Goal: Task Accomplishment & Management: Use online tool/utility

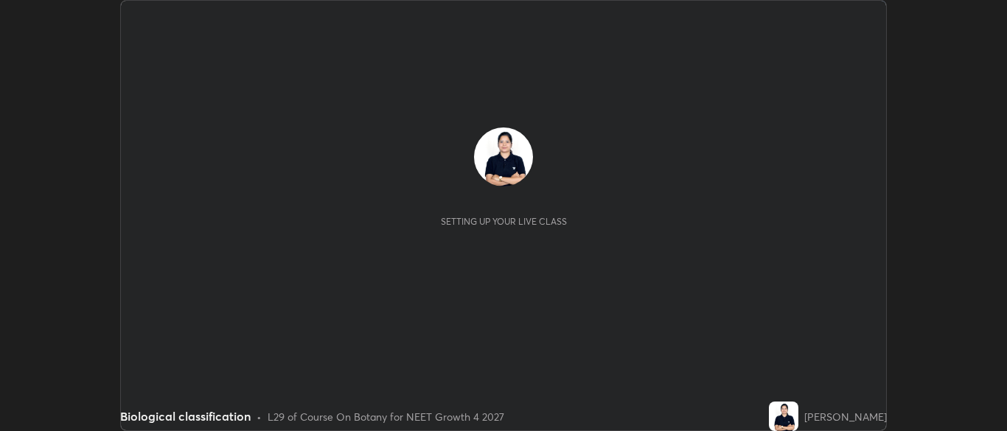
scroll to position [431, 1006]
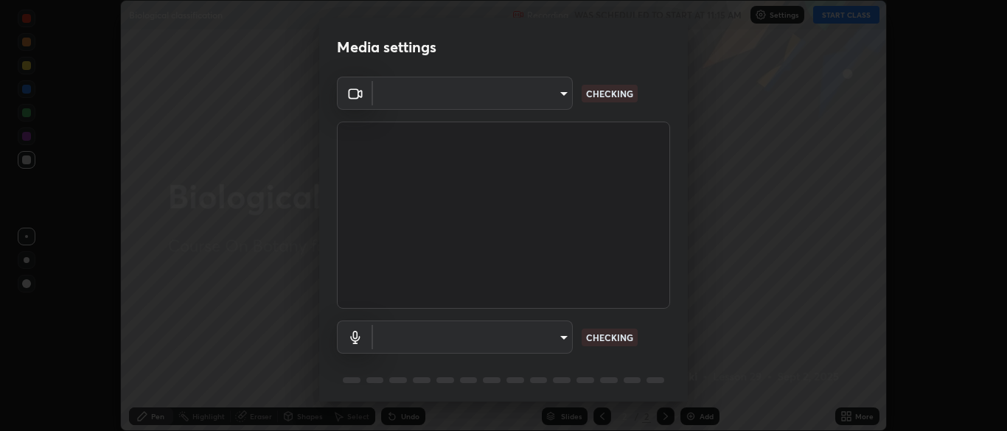
type input "7313fd45585aed834b6f1a7d948f9442f2d18b60722b63004f182b92f655e9b8"
type input "communications"
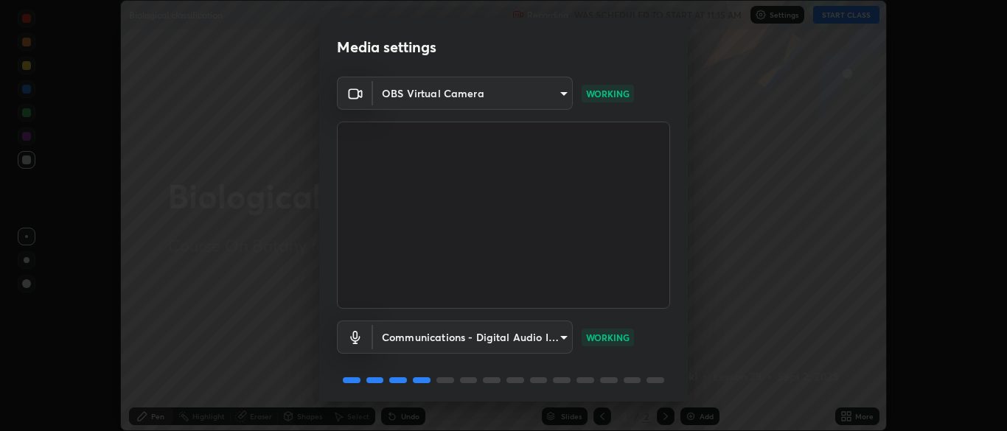
scroll to position [52, 0]
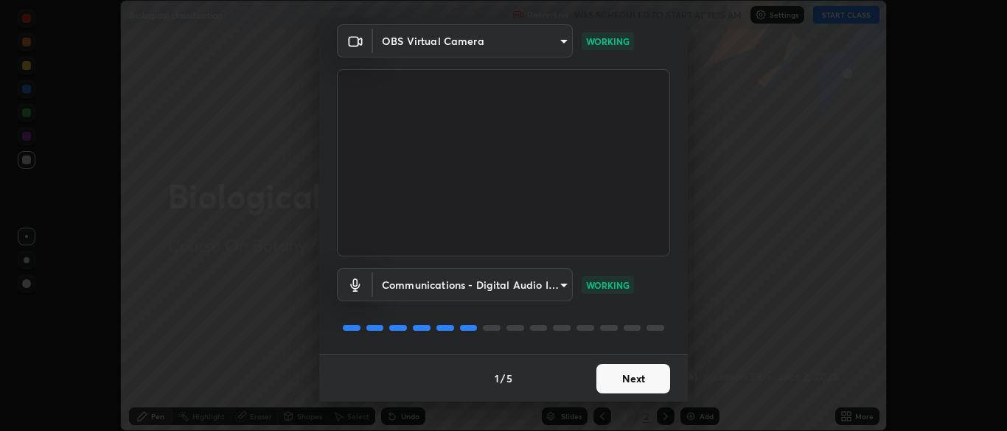
click at [637, 379] on button "Next" at bounding box center [633, 378] width 74 height 29
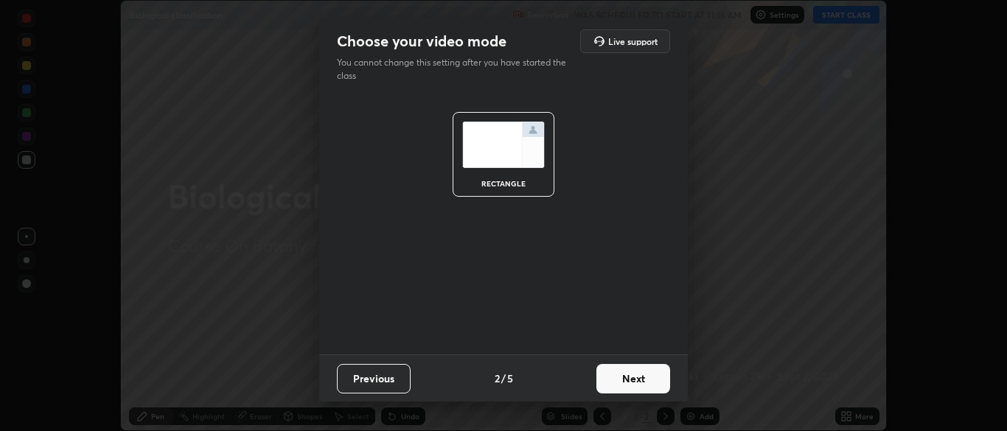
scroll to position [0, 0]
click at [640, 377] on button "Next" at bounding box center [633, 378] width 74 height 29
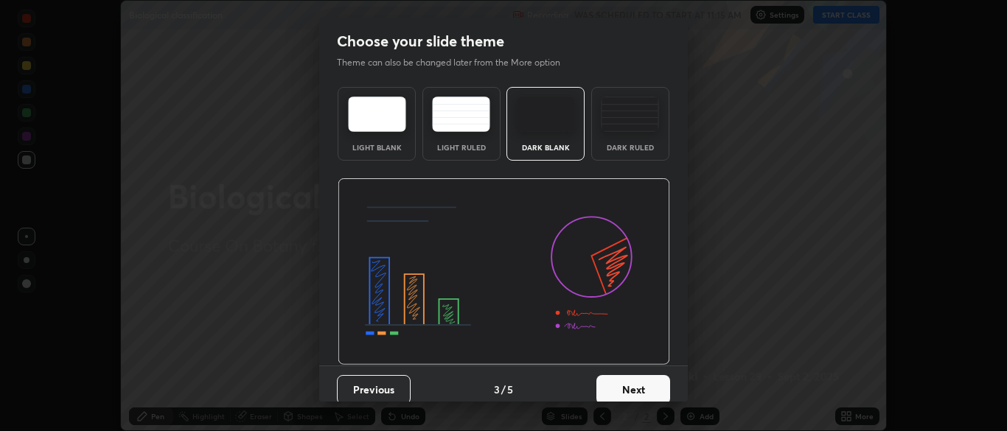
scroll to position [11, 0]
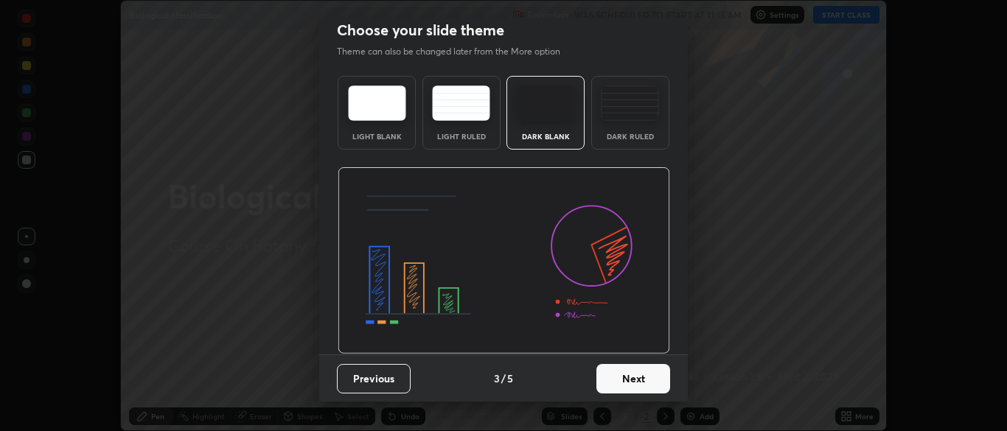
click at [640, 374] on button "Next" at bounding box center [633, 378] width 74 height 29
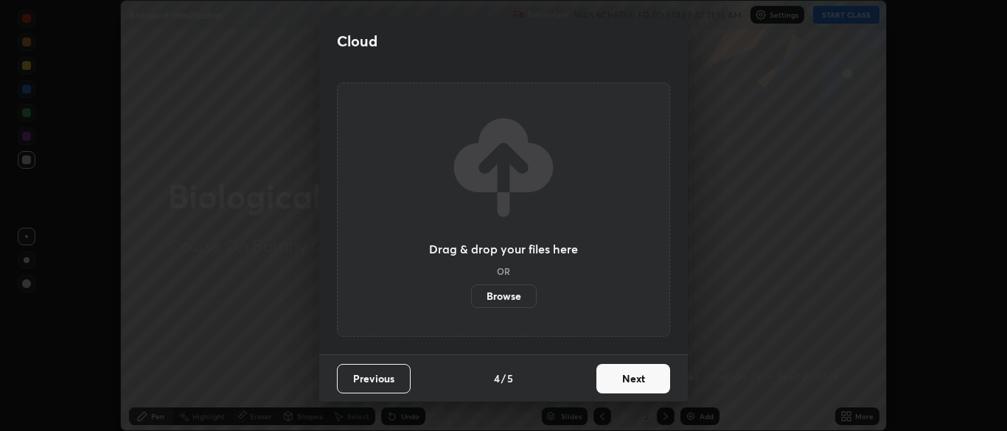
scroll to position [0, 0]
click at [639, 371] on button "Next" at bounding box center [633, 378] width 74 height 29
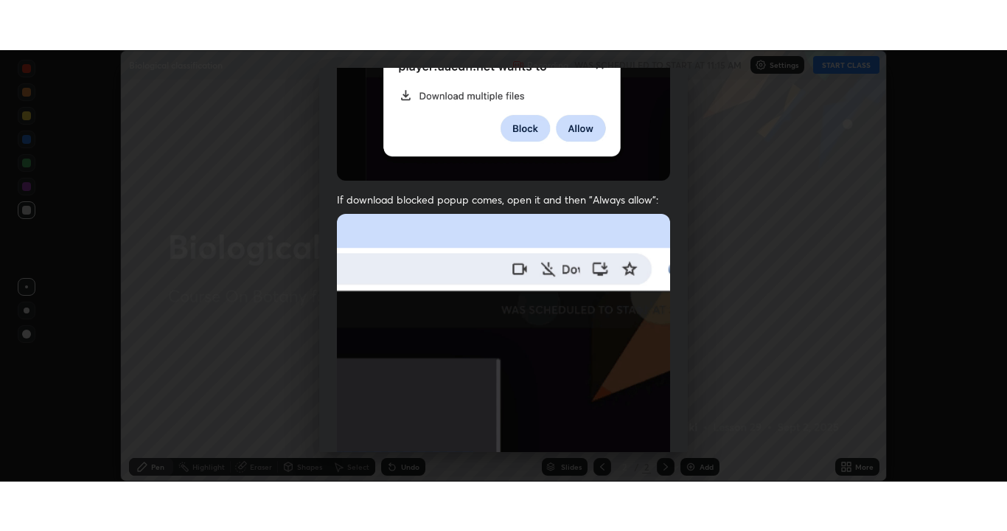
scroll to position [353, 0]
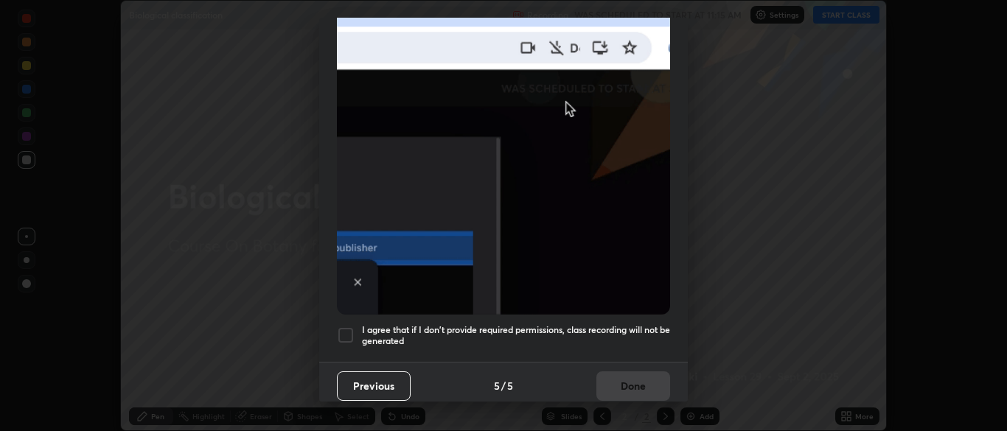
click at [346, 330] on div at bounding box center [346, 335] width 18 height 18
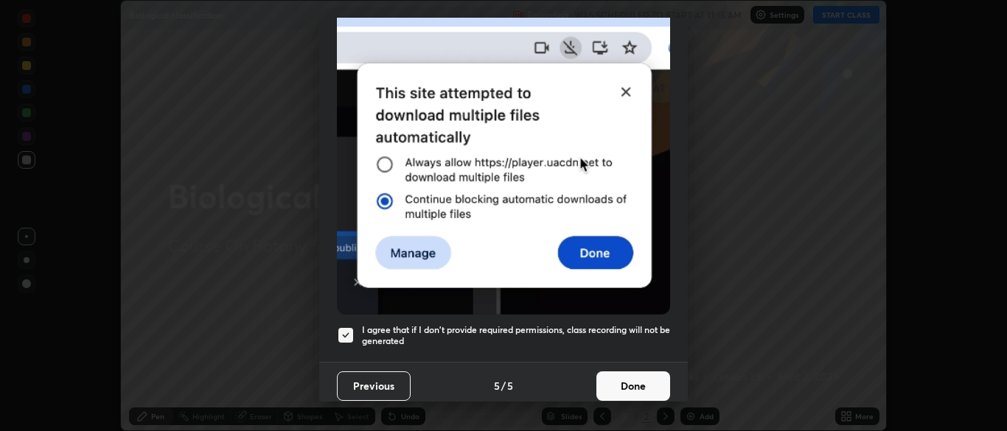
click at [630, 375] on button "Done" at bounding box center [633, 385] width 74 height 29
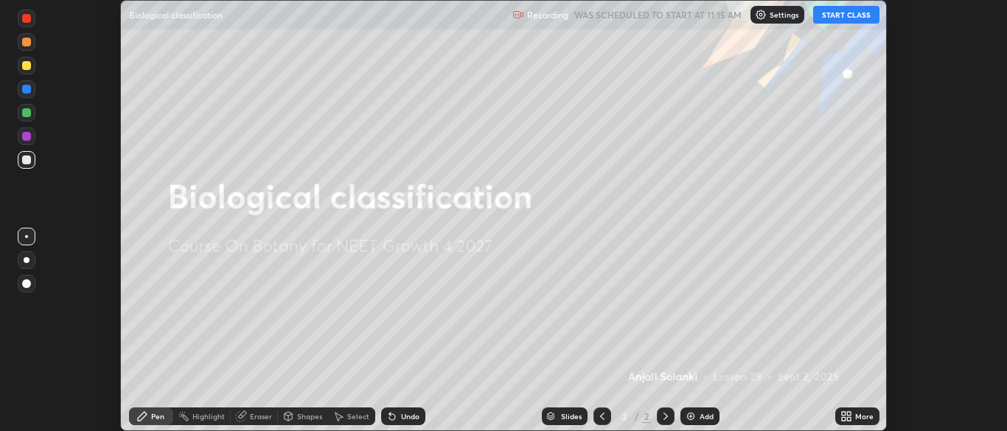
click at [844, 15] on button "START CLASS" at bounding box center [846, 15] width 66 height 18
click at [848, 413] on icon at bounding box center [849, 414] width 4 height 4
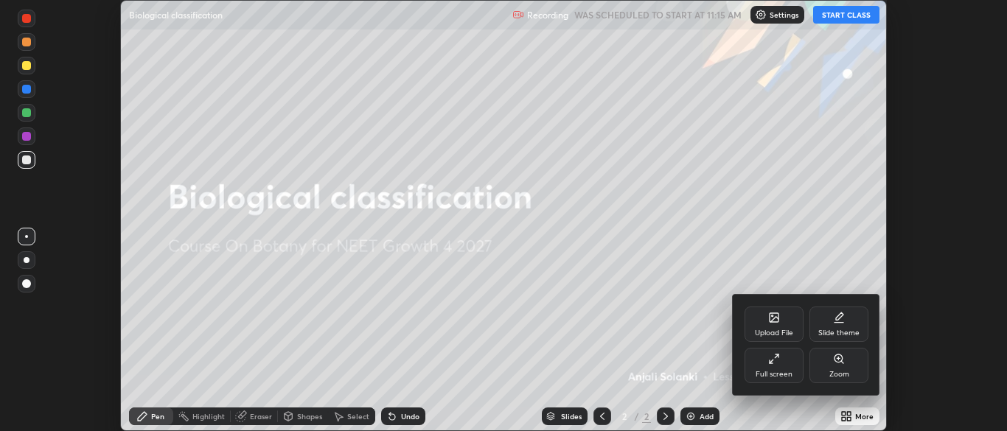
click at [762, 360] on div "Full screen" at bounding box center [773, 365] width 59 height 35
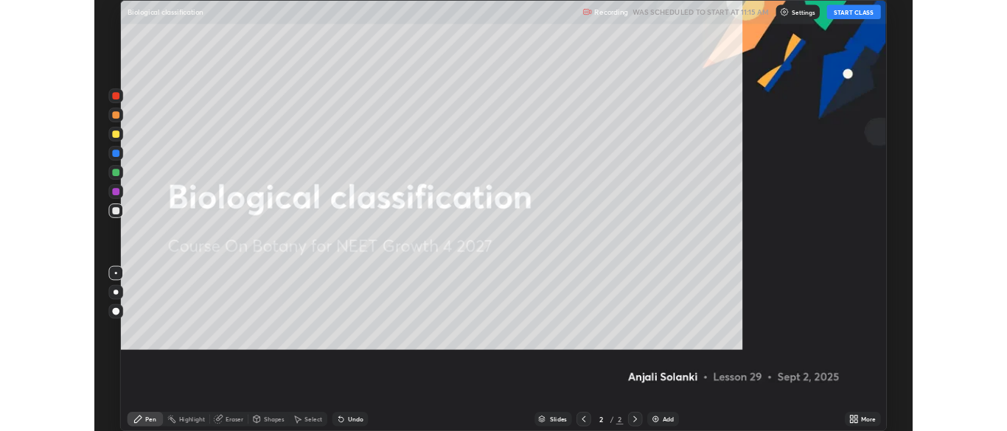
scroll to position [531, 1007]
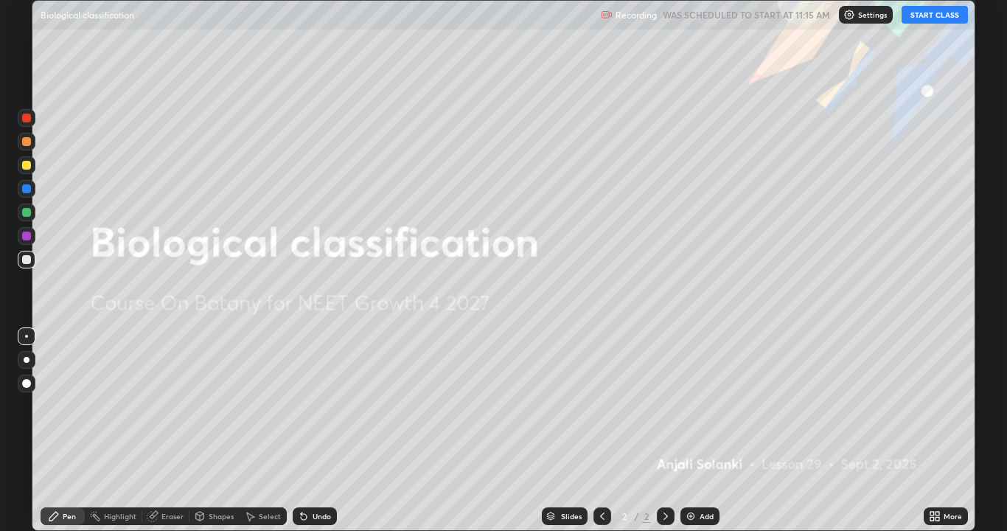
click at [937, 430] on icon at bounding box center [937, 513] width 4 height 4
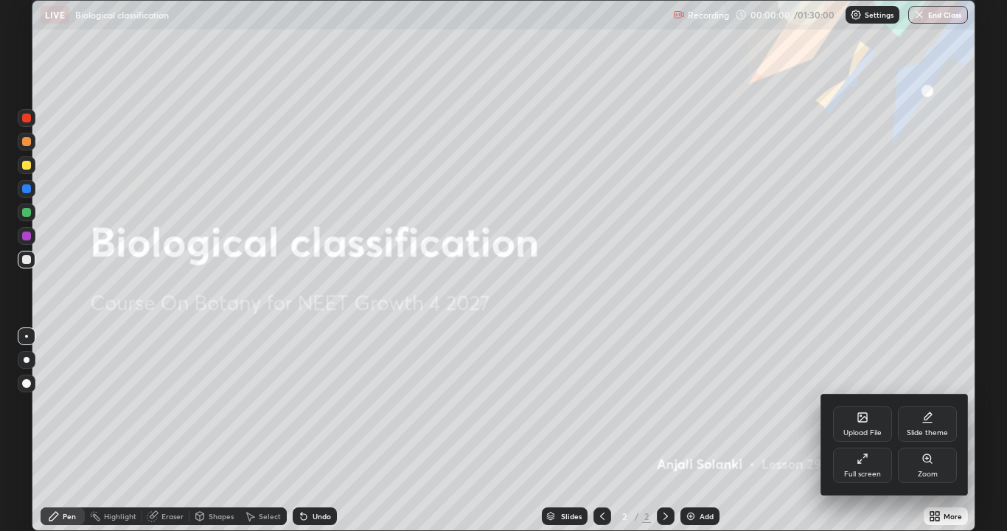
click at [925, 423] on div "Slide theme" at bounding box center [927, 423] width 59 height 35
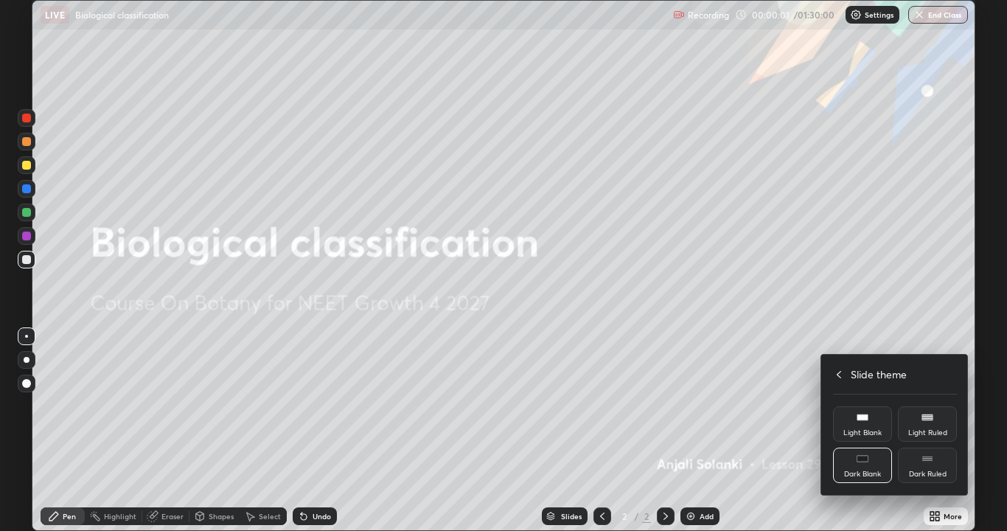
click at [927, 430] on div "Dark Ruled" at bounding box center [927, 464] width 59 height 35
click at [879, 430] on div at bounding box center [503, 265] width 1007 height 531
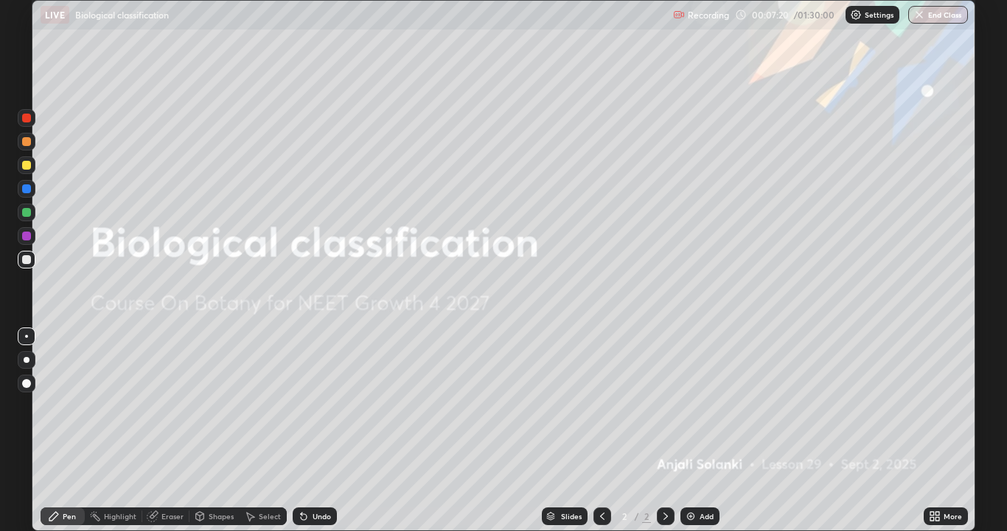
click at [689, 430] on img at bounding box center [691, 516] width 12 height 12
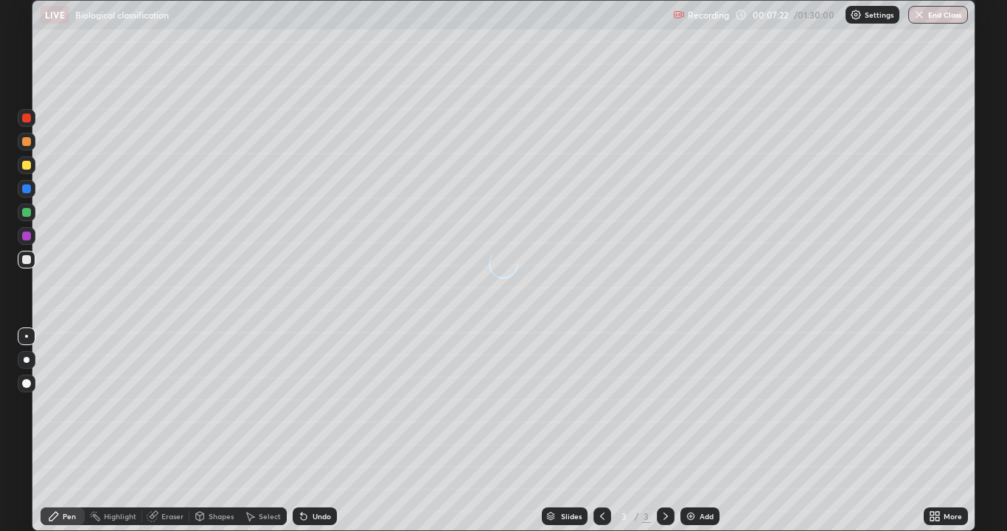
click at [600, 430] on icon at bounding box center [602, 515] width 4 height 7
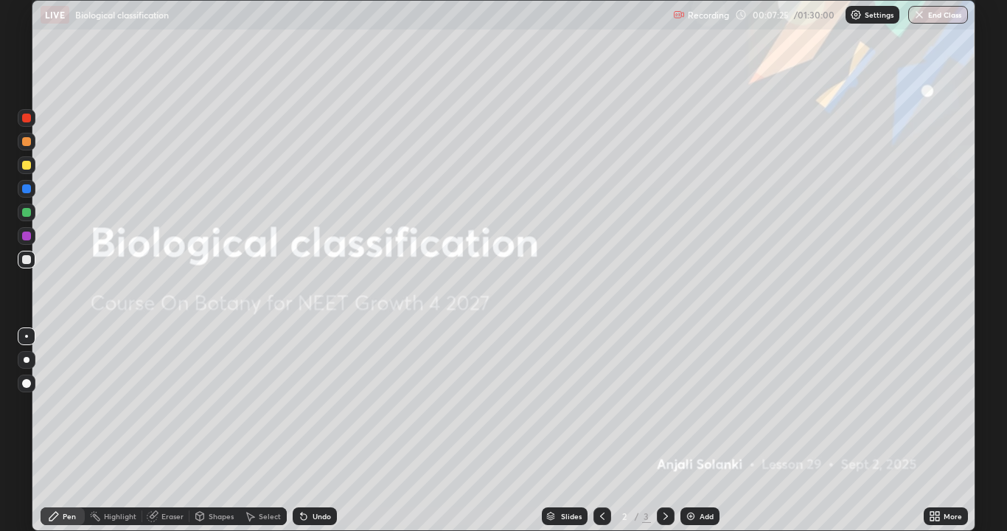
click at [665, 430] on icon at bounding box center [665, 515] width 4 height 7
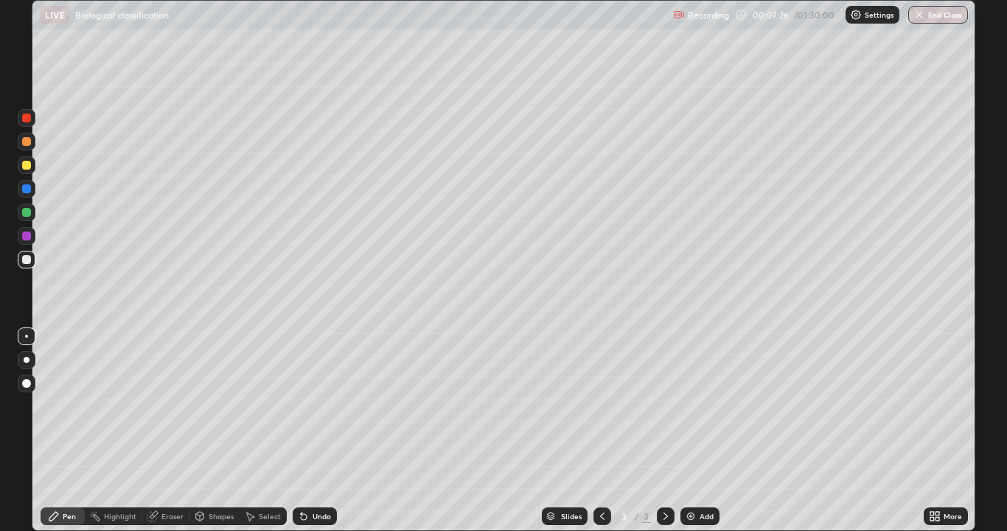
click at [26, 169] on div at bounding box center [26, 165] width 9 height 9
click at [303, 430] on icon at bounding box center [304, 517] width 6 height 6
click at [27, 256] on div at bounding box center [26, 259] width 9 height 9
click at [22, 236] on div at bounding box center [26, 235] width 9 height 9
click at [28, 259] on div at bounding box center [26, 259] width 9 height 9
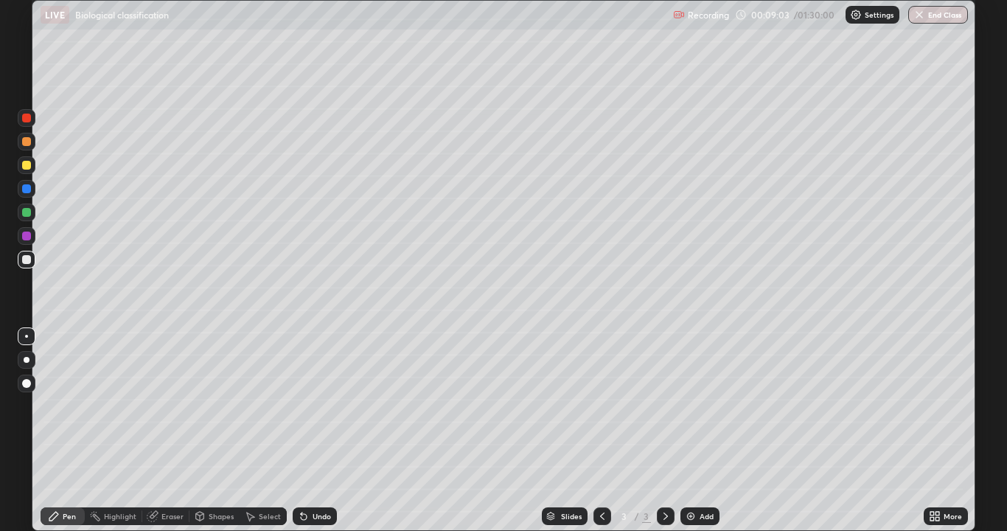
click at [298, 430] on icon at bounding box center [304, 516] width 12 height 12
click at [24, 212] on div at bounding box center [26, 212] width 9 height 9
click at [21, 260] on div at bounding box center [27, 260] width 18 height 18
click at [301, 430] on icon at bounding box center [304, 517] width 6 height 6
click at [26, 213] on div at bounding box center [26, 212] width 9 height 9
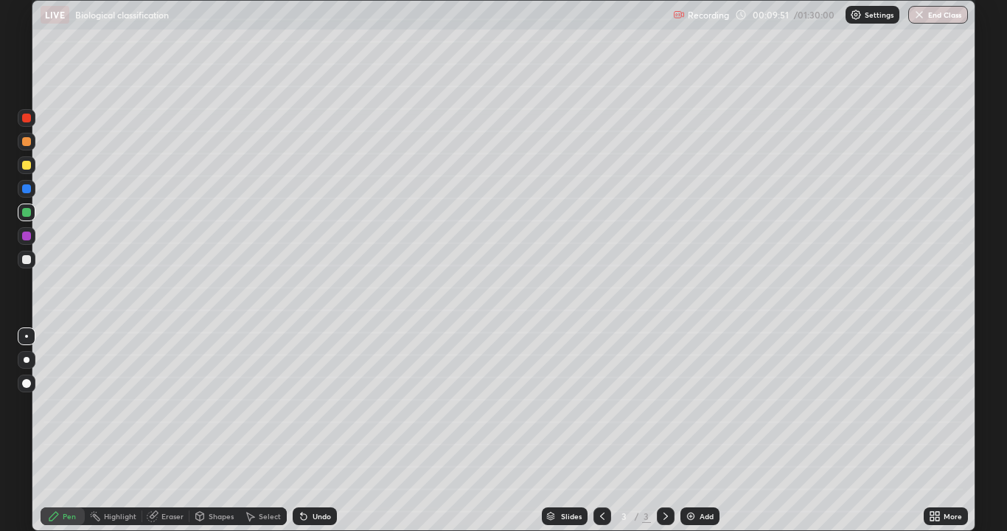
click at [303, 430] on icon at bounding box center [304, 517] width 6 height 6
click at [304, 430] on icon at bounding box center [304, 517] width 6 height 6
click at [27, 336] on div at bounding box center [26, 336] width 3 height 3
click at [26, 168] on div at bounding box center [26, 165] width 9 height 9
click at [24, 257] on div at bounding box center [26, 259] width 9 height 9
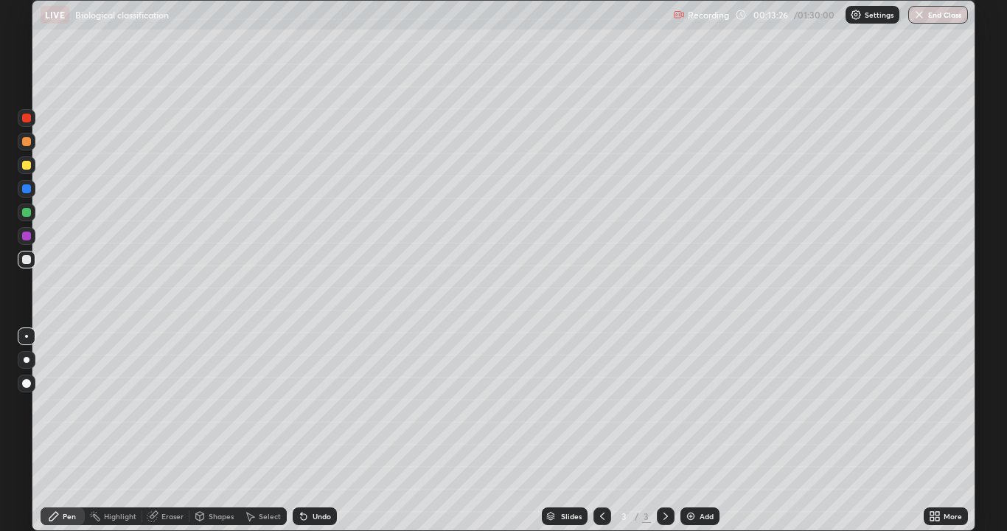
click at [27, 166] on div at bounding box center [26, 165] width 9 height 9
click at [27, 234] on div at bounding box center [26, 235] width 9 height 9
click at [696, 430] on div "Add" at bounding box center [699, 516] width 39 height 18
click at [29, 164] on div at bounding box center [26, 165] width 9 height 9
click at [30, 248] on div at bounding box center [27, 260] width 18 height 24
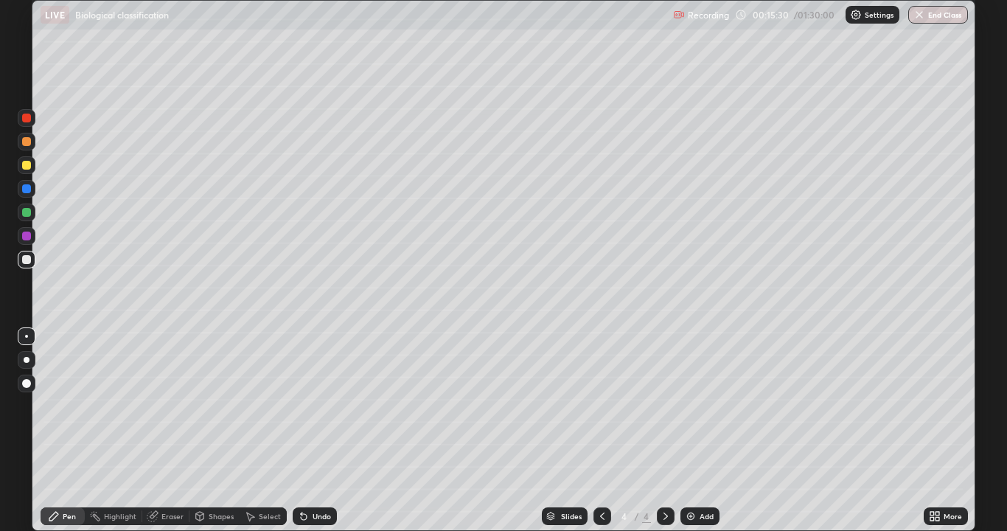
click at [31, 241] on div at bounding box center [27, 236] width 18 height 18
click at [20, 259] on div at bounding box center [27, 260] width 18 height 18
click at [26, 214] on div at bounding box center [26, 212] width 9 height 9
click at [25, 259] on div at bounding box center [26, 259] width 9 height 9
click at [21, 259] on div at bounding box center [27, 260] width 18 height 18
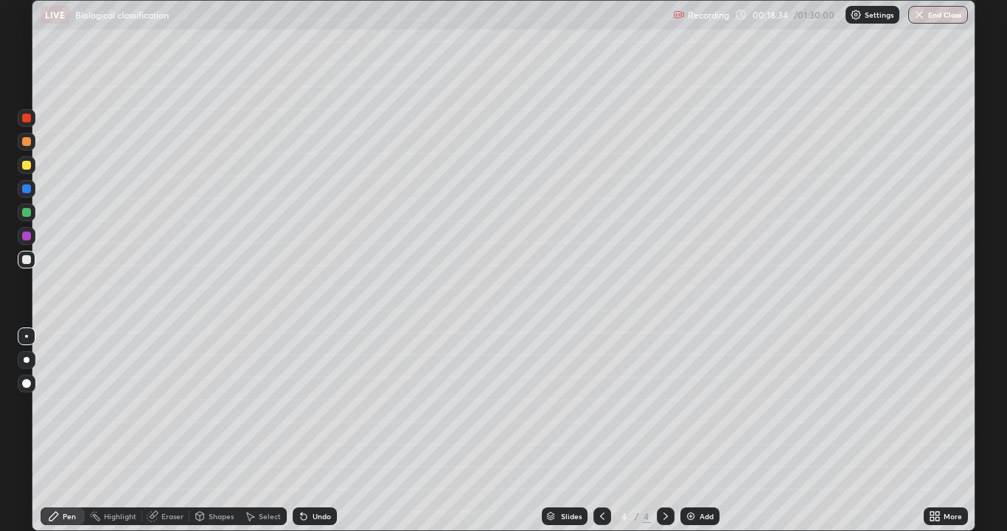
click at [28, 164] on div at bounding box center [26, 165] width 9 height 9
click at [24, 258] on div at bounding box center [26, 259] width 9 height 9
click at [30, 167] on div at bounding box center [26, 165] width 9 height 9
click at [22, 258] on div at bounding box center [26, 259] width 9 height 9
click at [415, 430] on div "Slides 4 / 4 Add" at bounding box center [630, 515] width 587 height 29
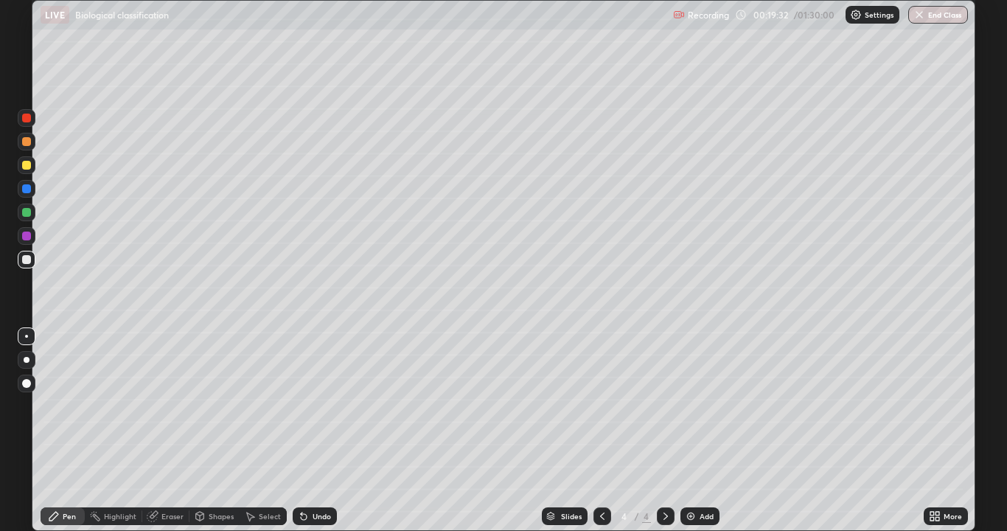
click at [432, 430] on div "Slides 4 / 4 Add" at bounding box center [630, 515] width 587 height 29
click at [455, 430] on div "Slides 4 / 4 Add" at bounding box center [630, 515] width 587 height 29
click at [454, 430] on div "Slides 4 / 4 Add" at bounding box center [630, 515] width 587 height 29
click at [469, 430] on div "Slides 4 / 4 Add" at bounding box center [630, 515] width 587 height 29
click at [494, 430] on div "Slides 4 / 4 Add" at bounding box center [630, 515] width 587 height 29
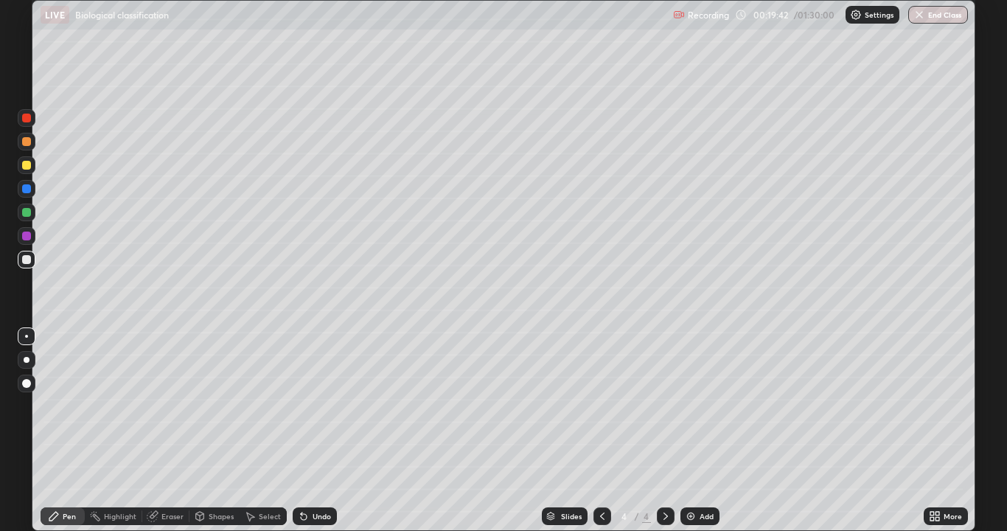
click at [33, 162] on div at bounding box center [27, 165] width 18 height 18
click at [686, 430] on img at bounding box center [691, 516] width 12 height 12
click at [24, 164] on div at bounding box center [26, 165] width 9 height 9
click at [602, 430] on icon at bounding box center [602, 516] width 12 height 12
click at [667, 430] on icon at bounding box center [666, 516] width 12 height 12
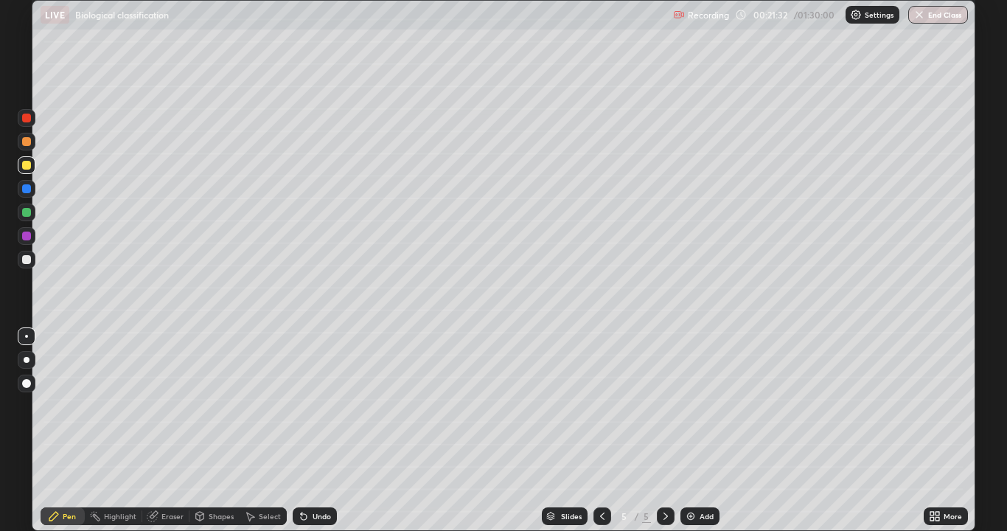
click at [301, 430] on icon at bounding box center [304, 517] width 6 height 6
click at [602, 430] on icon at bounding box center [602, 515] width 4 height 7
click at [29, 234] on div at bounding box center [26, 235] width 9 height 9
click at [664, 430] on icon at bounding box center [665, 515] width 4 height 7
click at [21, 263] on div at bounding box center [27, 260] width 18 height 18
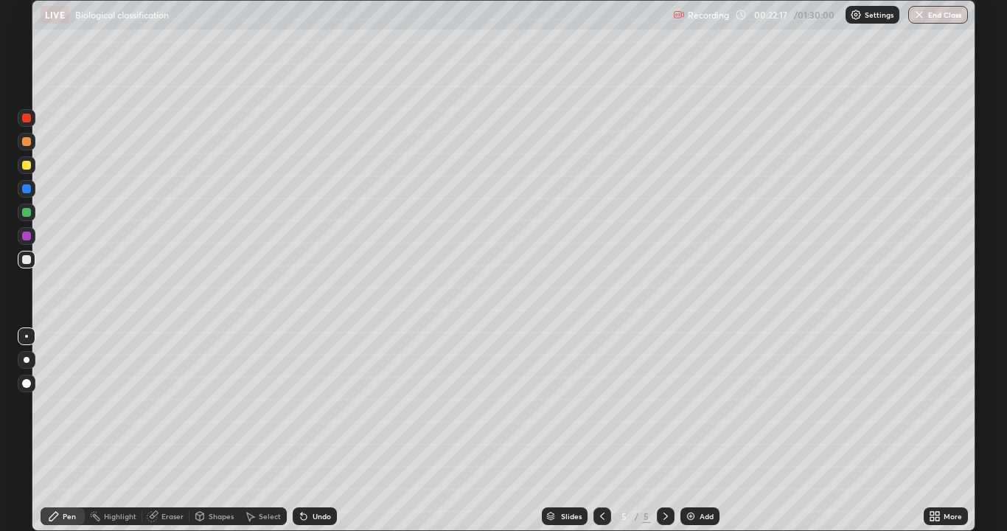
click at [29, 212] on div at bounding box center [26, 212] width 9 height 9
click at [21, 167] on div at bounding box center [27, 165] width 18 height 18
click at [28, 236] on div at bounding box center [26, 235] width 9 height 9
click at [24, 164] on div at bounding box center [26, 165] width 9 height 9
click at [21, 262] on div at bounding box center [27, 260] width 18 height 18
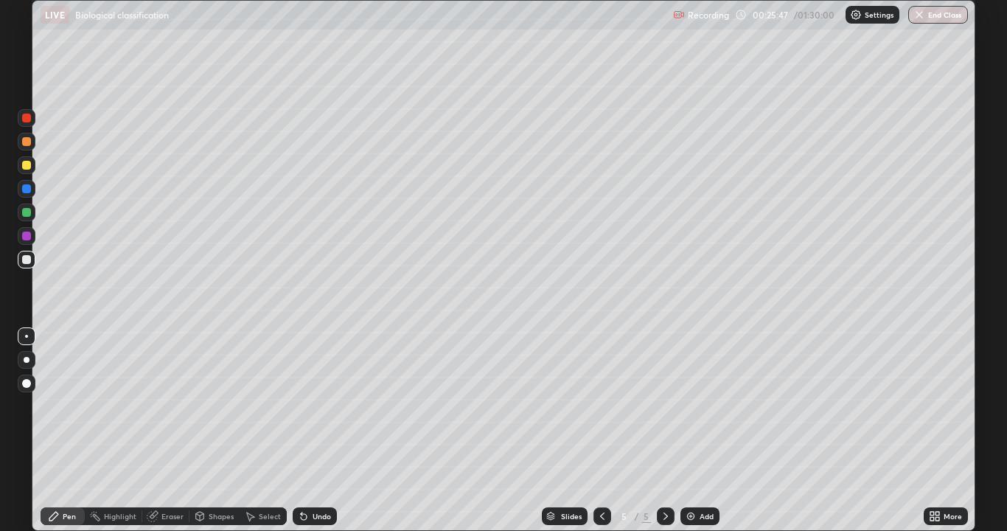
click at [298, 430] on icon at bounding box center [304, 516] width 12 height 12
click at [301, 430] on icon at bounding box center [304, 517] width 6 height 6
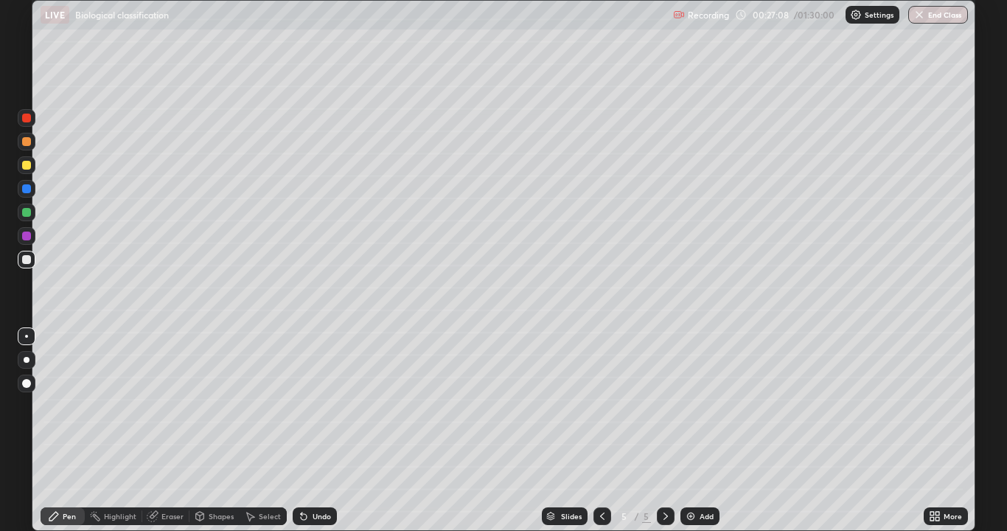
click at [302, 430] on icon at bounding box center [304, 517] width 6 height 6
click at [301, 430] on icon at bounding box center [304, 517] width 6 height 6
click at [302, 430] on icon at bounding box center [304, 517] width 6 height 6
click at [301, 430] on icon at bounding box center [304, 517] width 6 height 6
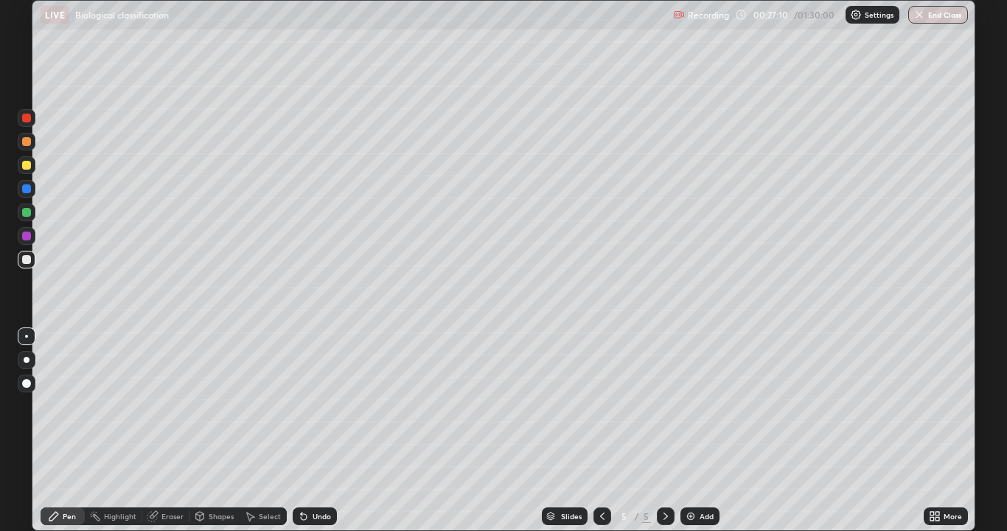
click at [301, 430] on icon at bounding box center [304, 517] width 6 height 6
click at [298, 430] on icon at bounding box center [304, 516] width 12 height 12
click at [245, 430] on icon at bounding box center [250, 516] width 12 height 12
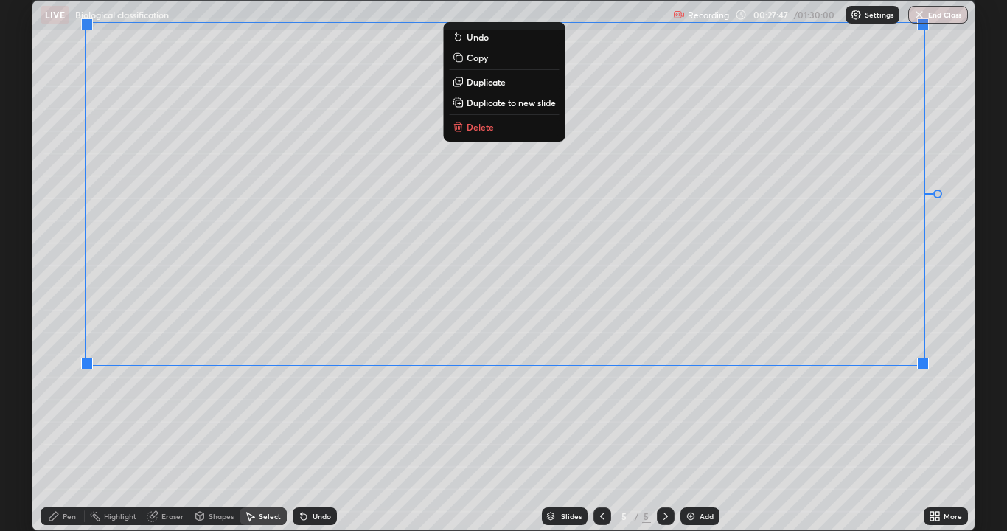
click at [68, 430] on div "Pen" at bounding box center [69, 515] width 13 height 7
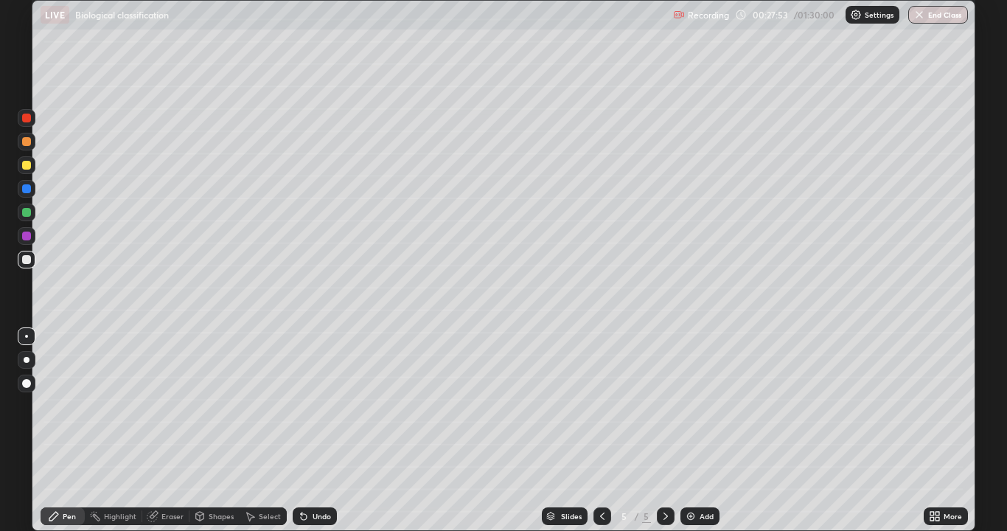
click at [27, 259] on div at bounding box center [26, 259] width 9 height 9
click at [695, 430] on div "Add" at bounding box center [699, 516] width 39 height 18
click at [27, 166] on div at bounding box center [26, 165] width 9 height 9
click at [23, 167] on div at bounding box center [26, 165] width 9 height 9
click at [301, 430] on icon at bounding box center [304, 516] width 12 height 12
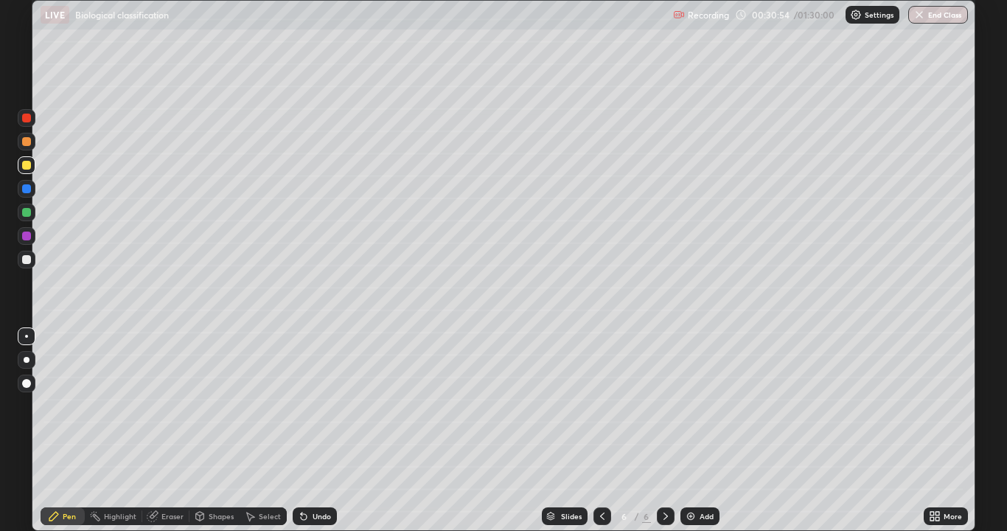
click at [203, 430] on icon at bounding box center [200, 515] width 8 height 9
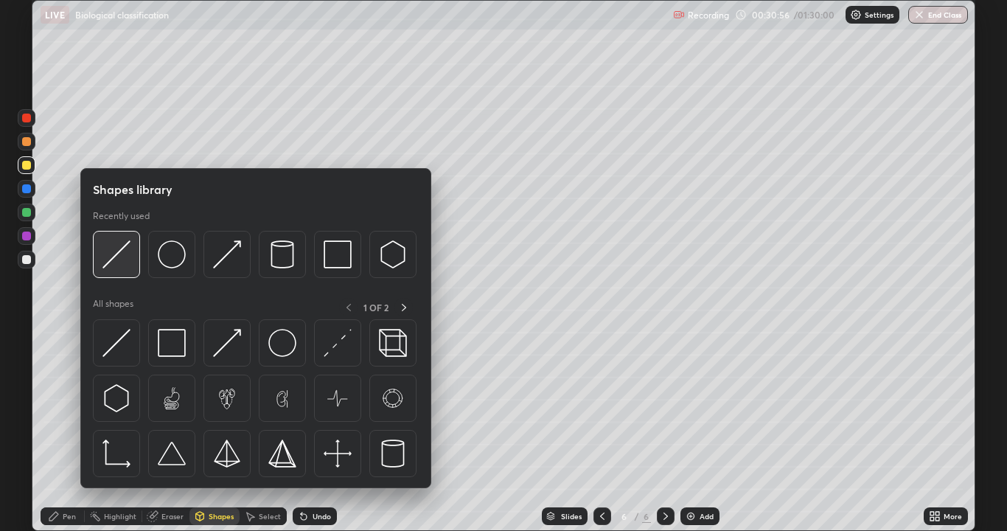
click at [116, 262] on img at bounding box center [116, 254] width 28 height 28
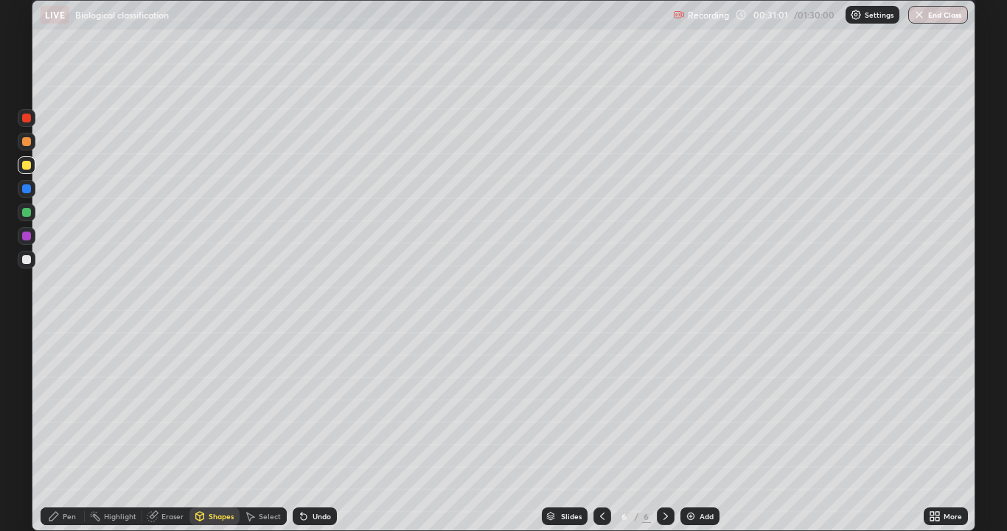
click at [301, 430] on icon at bounding box center [304, 516] width 12 height 12
click at [302, 430] on icon at bounding box center [304, 517] width 6 height 6
click at [301, 430] on icon at bounding box center [304, 517] width 6 height 6
click at [309, 430] on div "Undo" at bounding box center [315, 516] width 44 height 18
click at [52, 430] on div "Pen" at bounding box center [63, 516] width 44 height 18
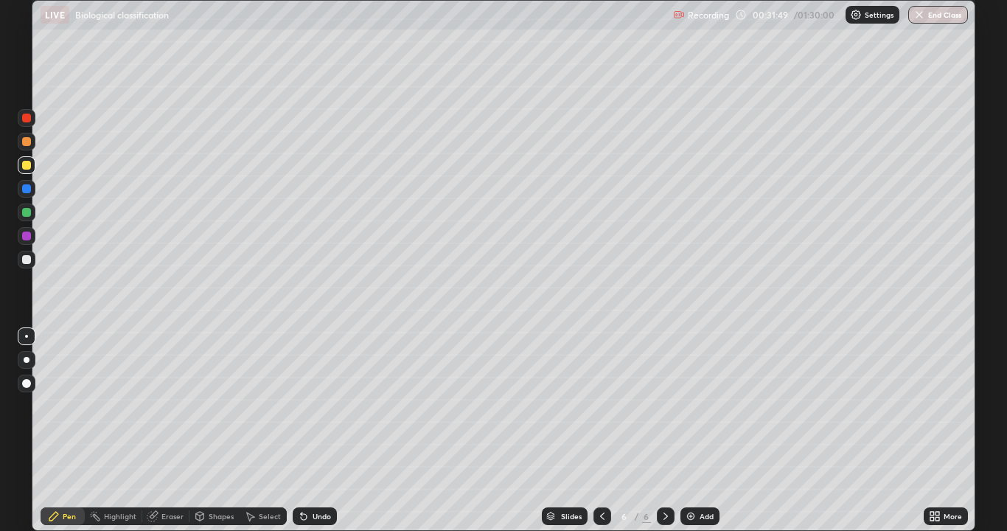
click at [24, 167] on div at bounding box center [26, 165] width 9 height 9
click at [23, 260] on div at bounding box center [26, 259] width 9 height 9
click at [26, 164] on div at bounding box center [26, 165] width 9 height 9
click at [27, 259] on div at bounding box center [26, 259] width 9 height 9
click at [298, 430] on icon at bounding box center [304, 516] width 12 height 12
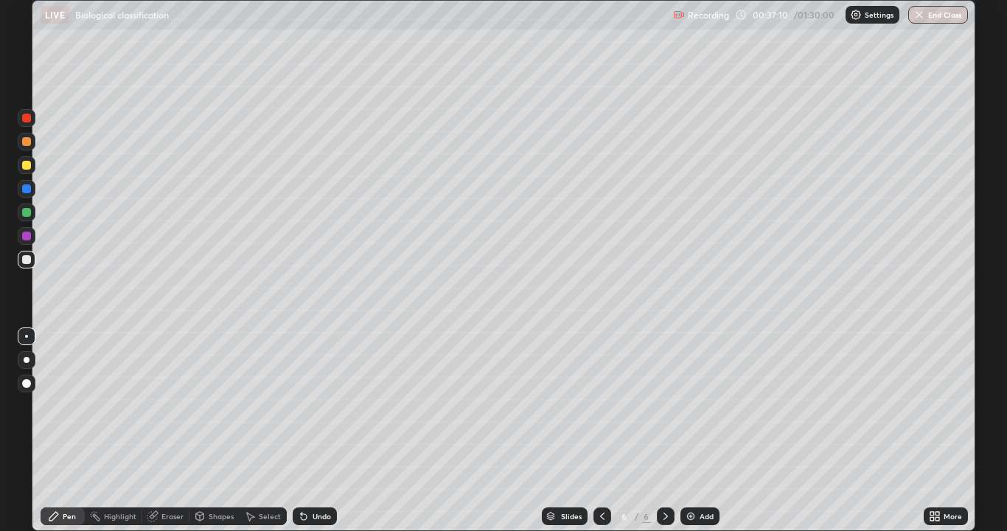
click at [22, 173] on div at bounding box center [27, 165] width 18 height 18
click at [25, 259] on div at bounding box center [26, 259] width 9 height 9
click at [25, 162] on div at bounding box center [26, 165] width 9 height 9
click at [28, 259] on div at bounding box center [26, 259] width 9 height 9
click at [301, 430] on icon at bounding box center [304, 517] width 6 height 6
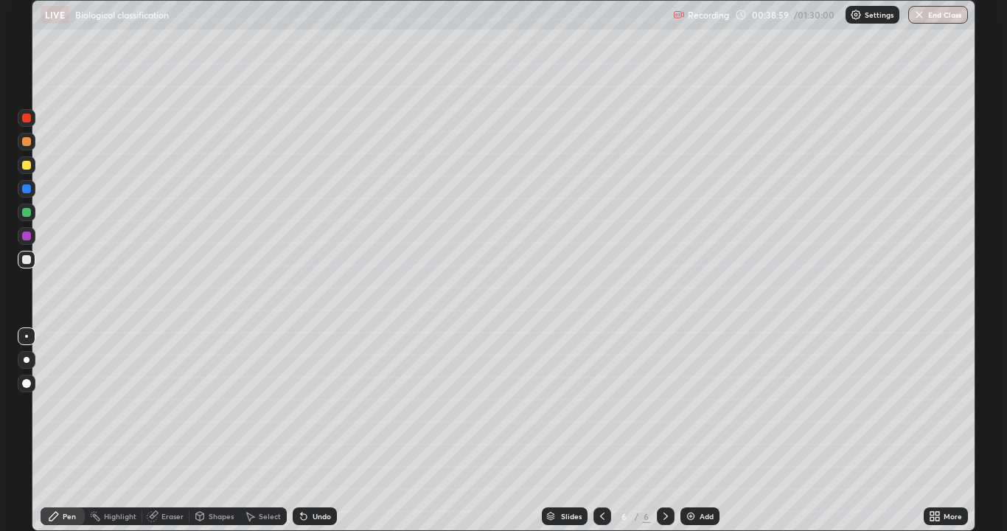
click at [301, 430] on icon at bounding box center [304, 517] width 6 height 6
click at [27, 259] on div at bounding box center [26, 259] width 9 height 9
click at [25, 231] on div at bounding box center [27, 236] width 18 height 18
click at [27, 262] on div at bounding box center [26, 259] width 9 height 9
click at [25, 233] on div at bounding box center [26, 235] width 9 height 9
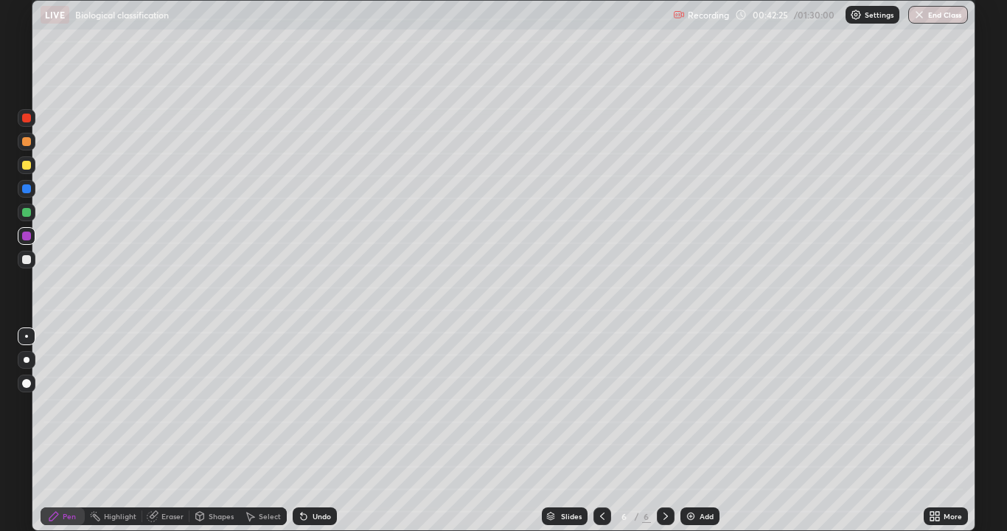
click at [774, 430] on div "Slides 6 / 6 Add" at bounding box center [630, 515] width 587 height 29
click at [776, 430] on div "Slides 6 / 6 Add" at bounding box center [630, 515] width 587 height 29
click at [803, 430] on div "Slides 6 / 6 Add" at bounding box center [630, 515] width 587 height 29
click at [823, 430] on div "Slides 6 / 6 Add" at bounding box center [630, 515] width 587 height 29
click at [839, 430] on div "Slides 6 / 6 Add" at bounding box center [630, 515] width 587 height 29
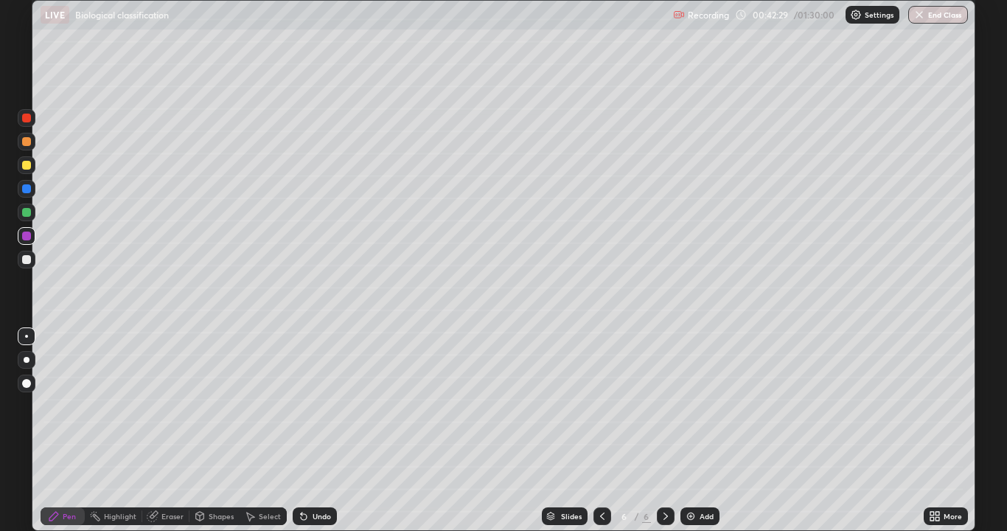
click at [834, 430] on div "Slides 6 / 6 Add" at bounding box center [630, 515] width 587 height 29
click at [825, 430] on div "Slides 6 / 6 Add" at bounding box center [630, 515] width 587 height 29
click at [836, 430] on div "Slides 6 / 6 Add" at bounding box center [630, 515] width 587 height 29
click at [840, 430] on div "Slides 6 / 6 Add" at bounding box center [630, 515] width 587 height 29
click at [27, 256] on div at bounding box center [26, 259] width 9 height 9
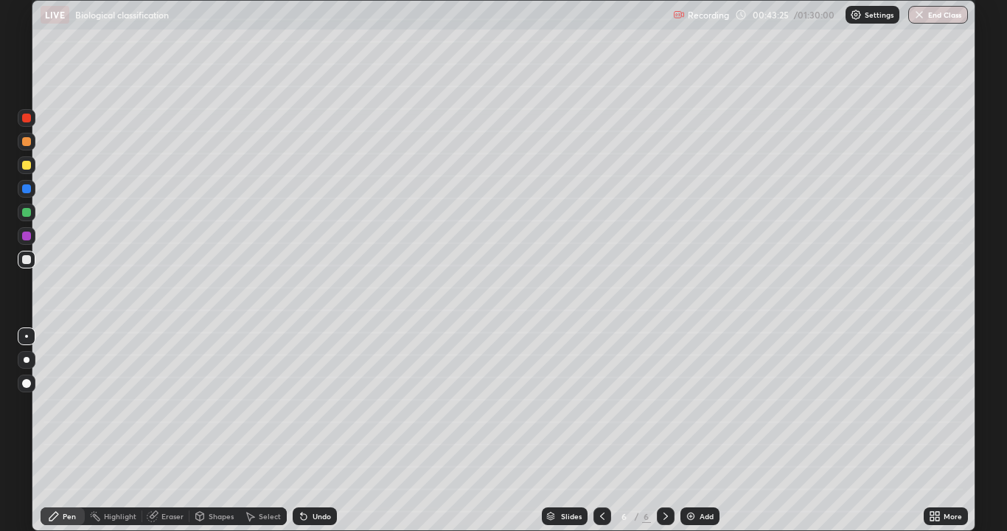
click at [30, 237] on div at bounding box center [26, 235] width 9 height 9
click at [688, 430] on img at bounding box center [691, 516] width 12 height 12
click at [20, 167] on div at bounding box center [27, 165] width 18 height 18
click at [26, 163] on div at bounding box center [26, 165] width 9 height 9
click at [27, 260] on div at bounding box center [26, 259] width 9 height 9
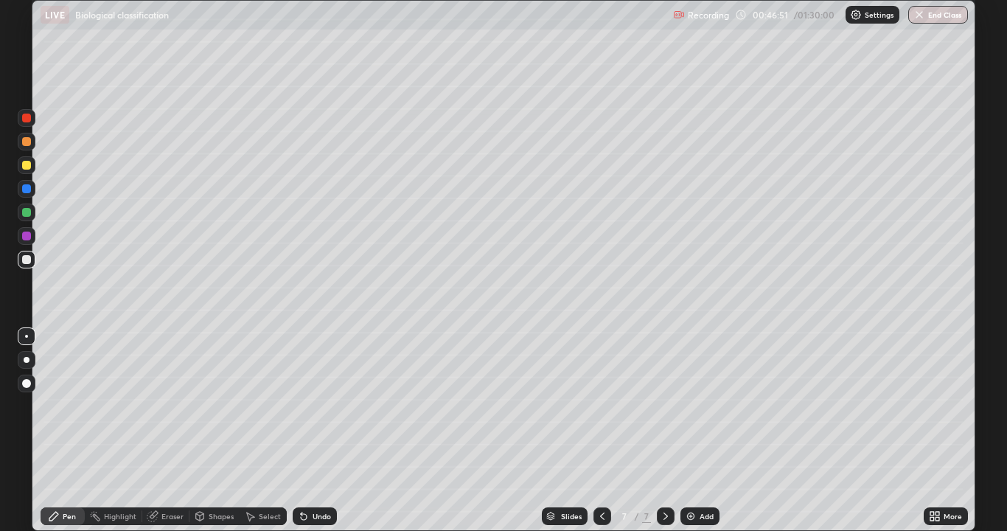
click at [27, 260] on div at bounding box center [26, 259] width 9 height 9
click at [27, 234] on div at bounding box center [26, 235] width 9 height 9
click at [21, 256] on div at bounding box center [27, 260] width 18 height 18
click at [24, 165] on div at bounding box center [26, 165] width 9 height 9
click at [27, 260] on div at bounding box center [26, 259] width 9 height 9
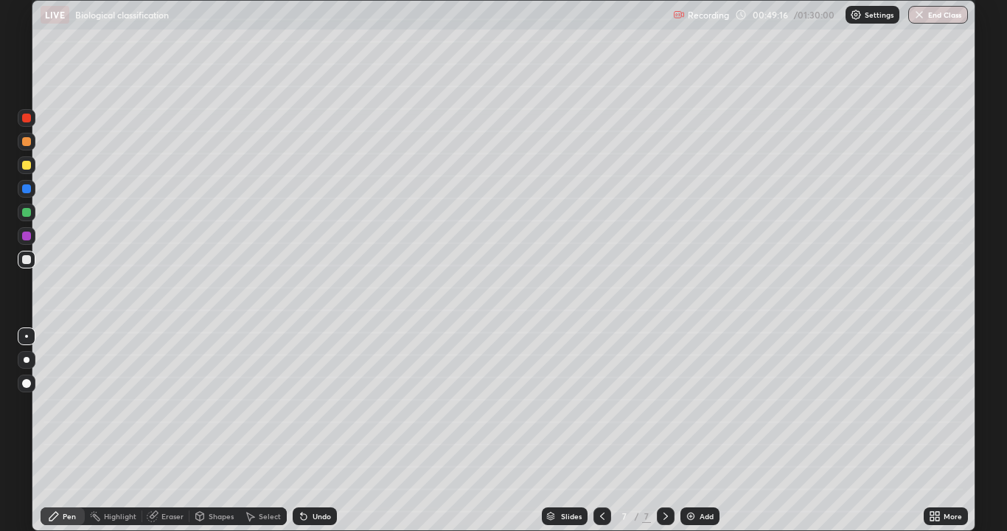
click at [27, 235] on div at bounding box center [26, 235] width 9 height 9
click at [23, 258] on div at bounding box center [26, 259] width 9 height 9
click at [26, 166] on div at bounding box center [26, 165] width 9 height 9
click at [28, 261] on div at bounding box center [26, 259] width 9 height 9
click at [27, 162] on div at bounding box center [26, 165] width 9 height 9
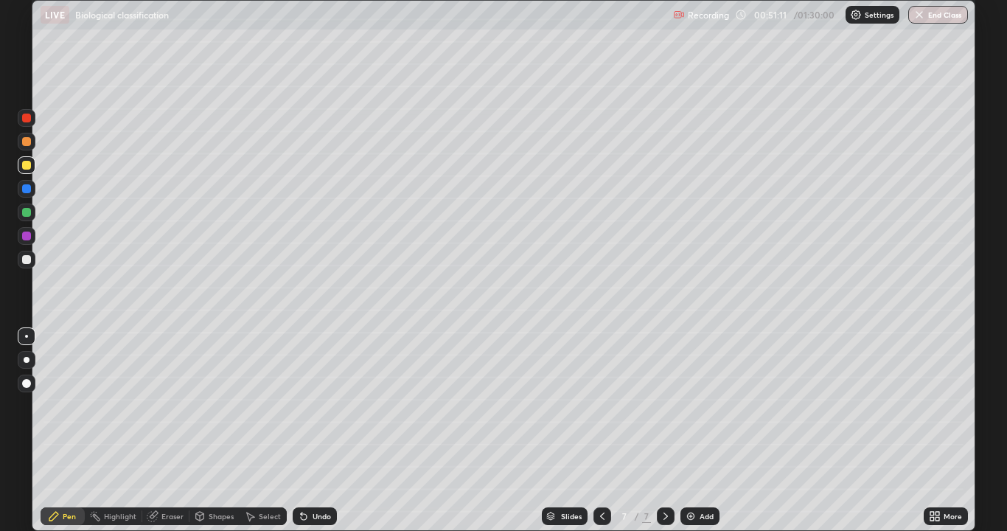
click at [29, 257] on div at bounding box center [26, 259] width 9 height 9
click at [26, 164] on div at bounding box center [26, 165] width 9 height 9
click at [27, 266] on div at bounding box center [27, 260] width 18 height 18
click at [298, 430] on icon at bounding box center [304, 516] width 12 height 12
click at [307, 430] on div "Undo" at bounding box center [315, 516] width 44 height 18
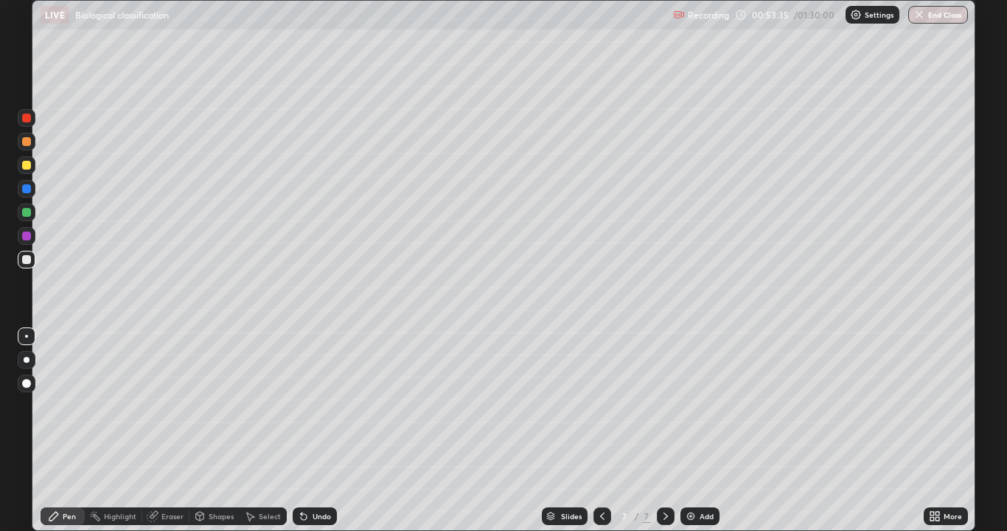
click at [301, 430] on div "Undo" at bounding box center [315, 516] width 44 height 18
click at [304, 430] on icon at bounding box center [304, 516] width 12 height 12
click at [935, 430] on icon at bounding box center [937, 519] width 4 height 4
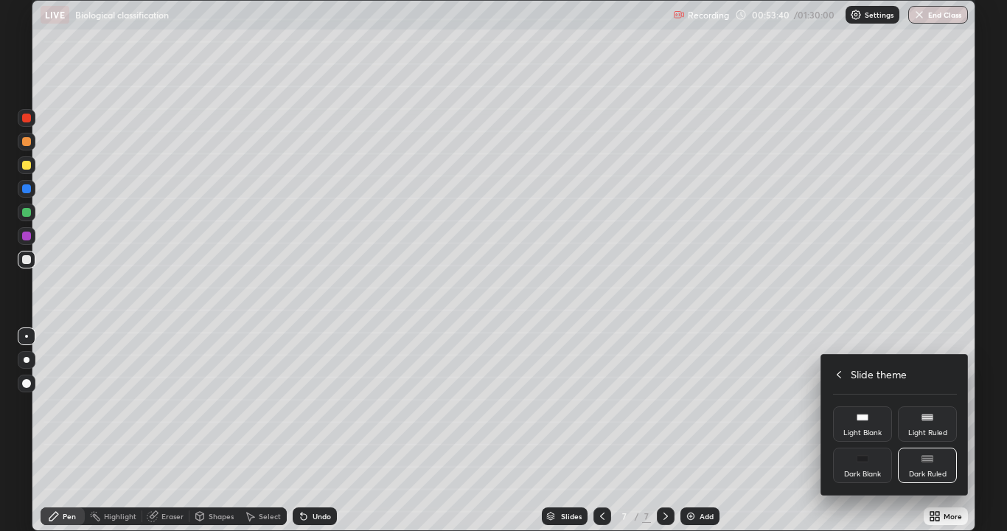
click at [840, 371] on icon at bounding box center [839, 374] width 4 height 7
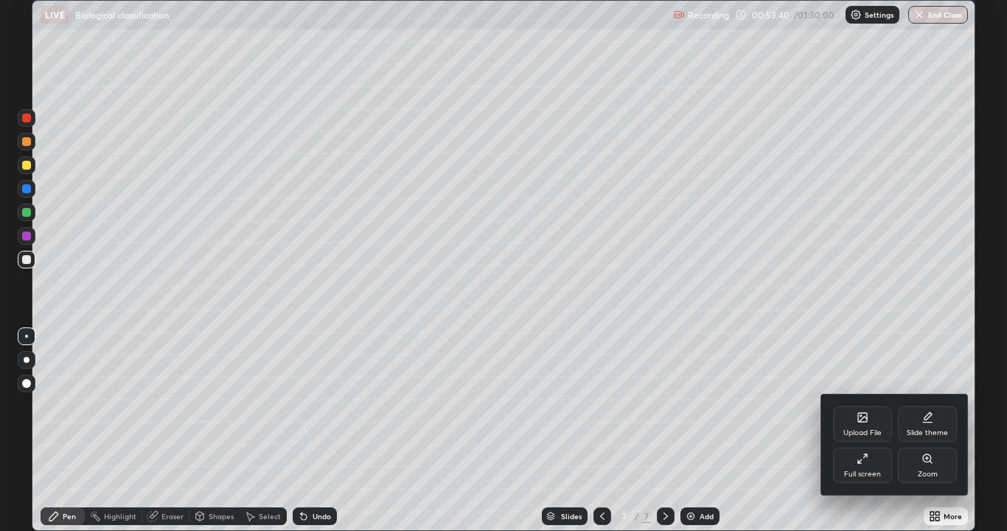
click at [873, 430] on div "Full screen" at bounding box center [862, 464] width 59 height 35
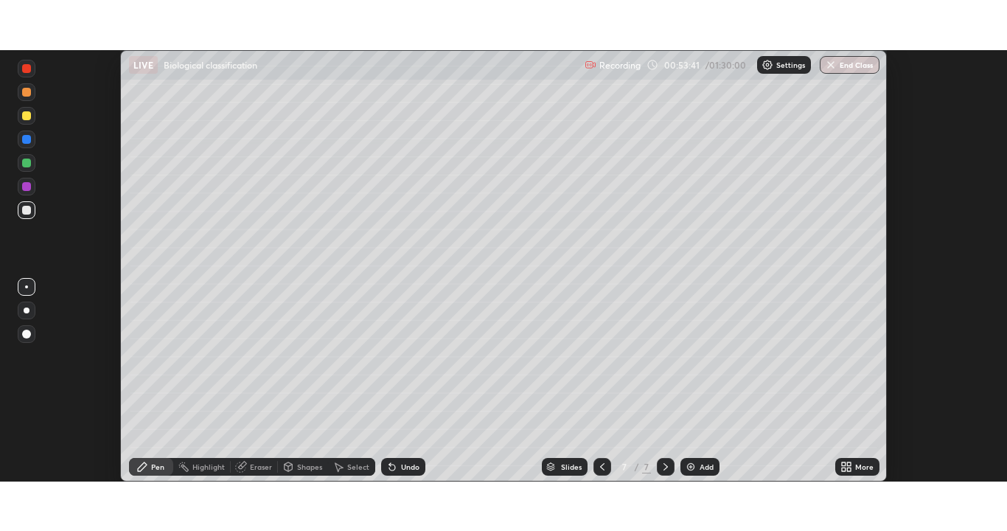
scroll to position [73271, 72695]
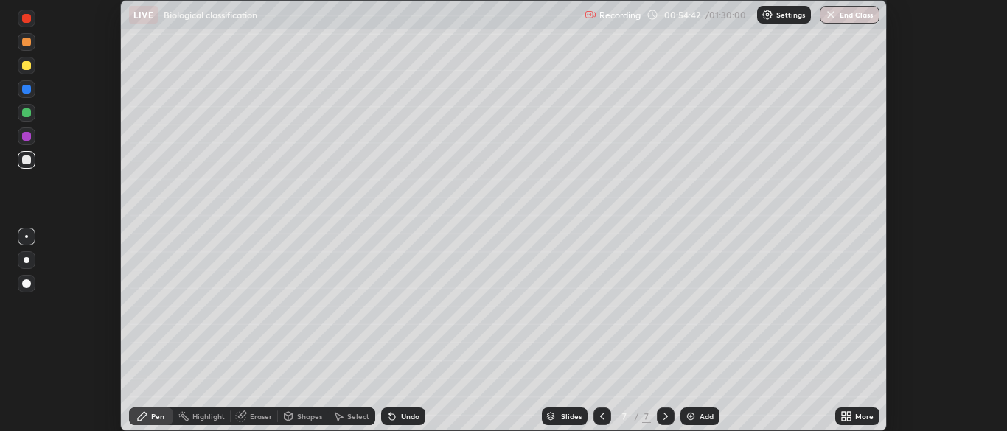
click at [843, 413] on icon at bounding box center [844, 414] width 4 height 4
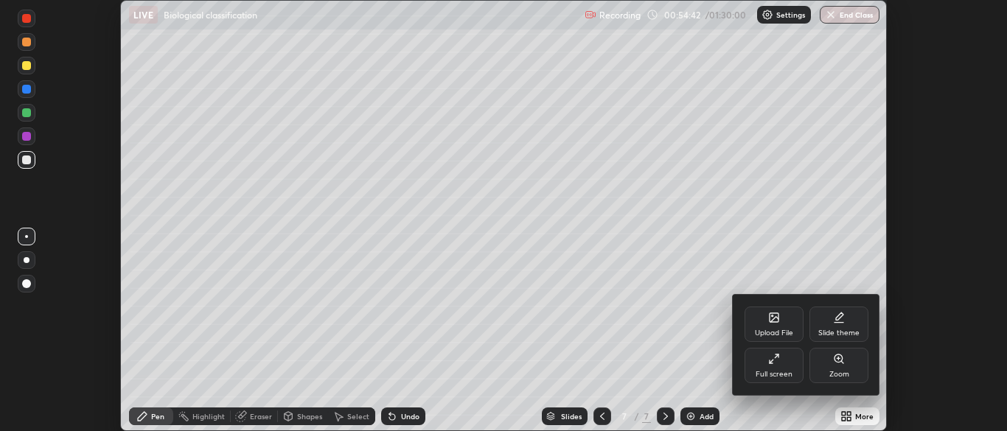
click at [775, 359] on icon at bounding box center [774, 359] width 12 height 12
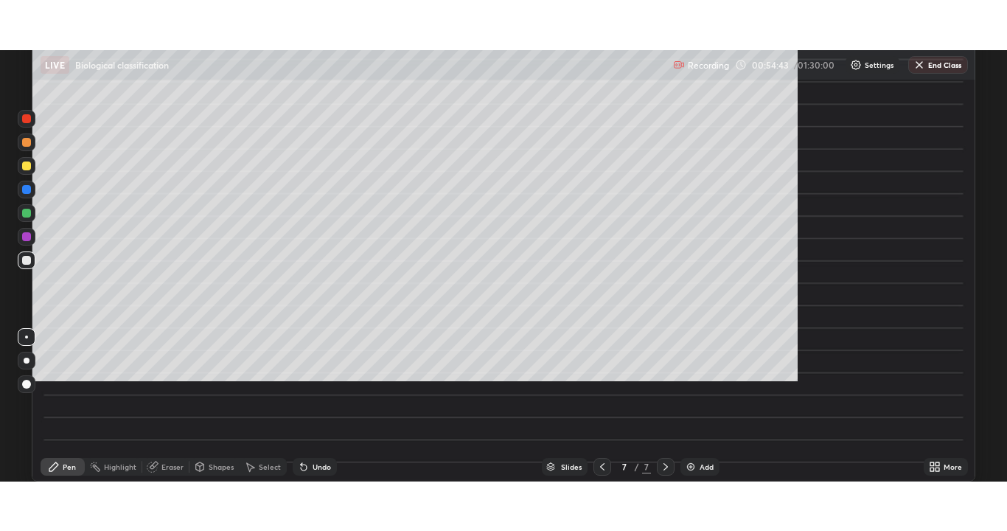
scroll to position [531, 1007]
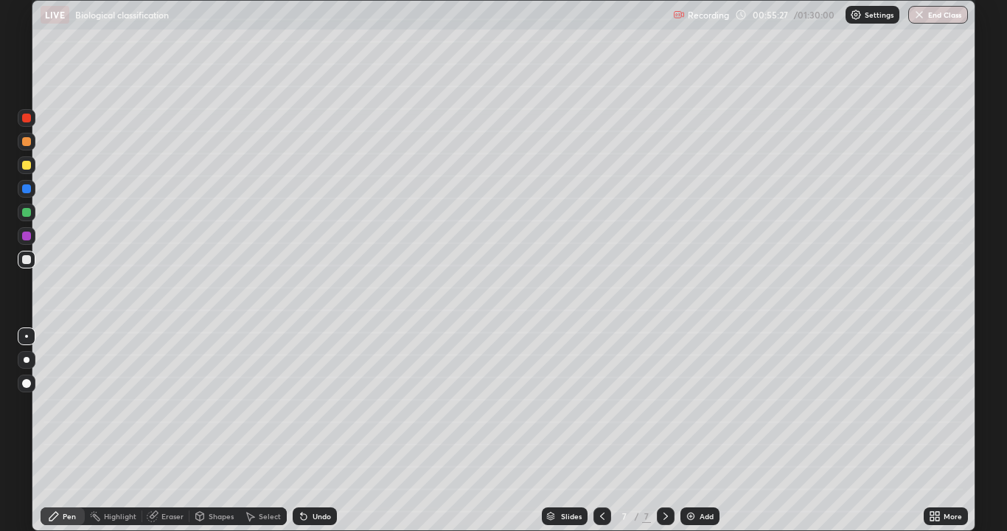
click at [29, 161] on div at bounding box center [26, 165] width 9 height 9
click at [27, 265] on div at bounding box center [27, 260] width 18 height 18
click at [301, 430] on icon at bounding box center [304, 517] width 6 height 6
click at [302, 430] on icon at bounding box center [304, 517] width 6 height 6
click at [975, 430] on div "Setting up your live class" at bounding box center [503, 265] width 1007 height 531
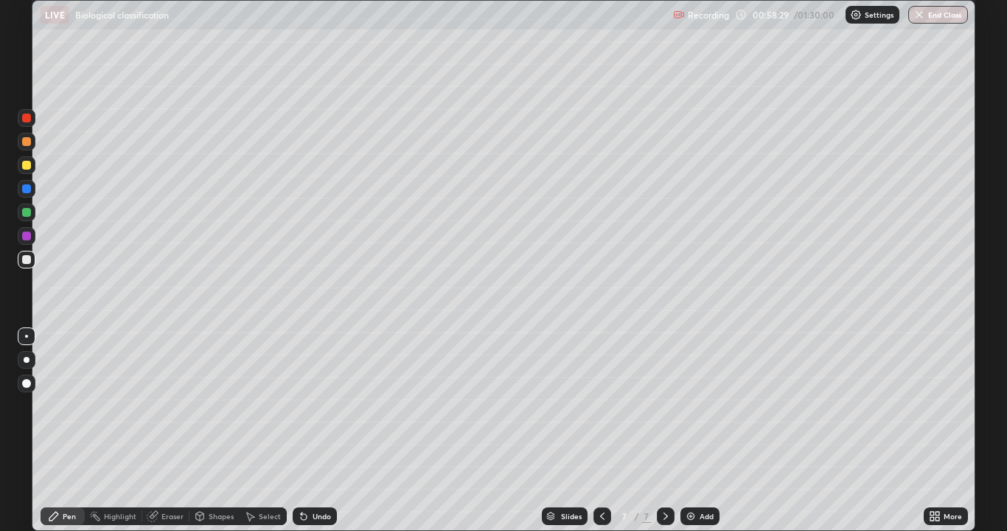
click at [30, 265] on div at bounding box center [27, 260] width 18 height 18
click at [301, 430] on icon at bounding box center [304, 517] width 6 height 6
click at [601, 430] on icon at bounding box center [602, 516] width 12 height 12
click at [664, 430] on icon at bounding box center [665, 515] width 4 height 7
click at [607, 430] on div at bounding box center [602, 516] width 18 height 18
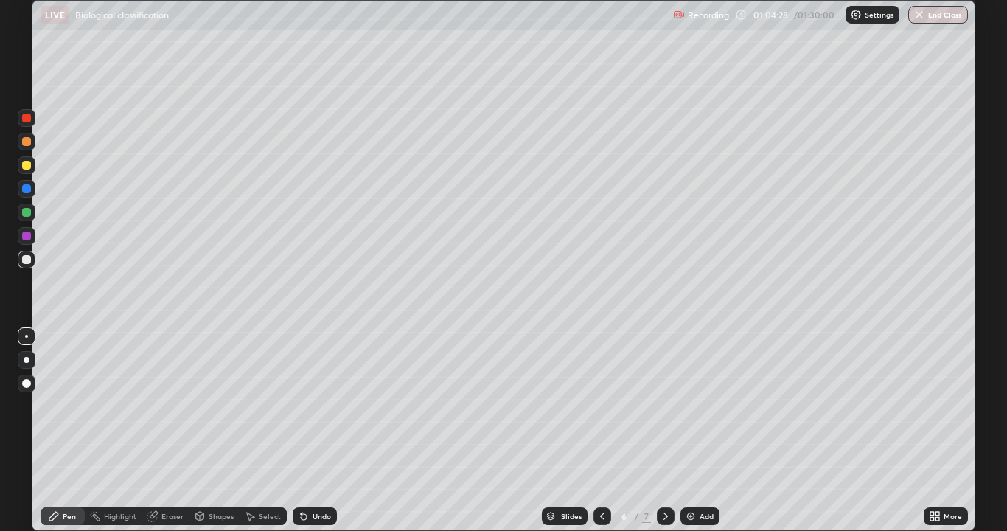
click at [685, 430] on img at bounding box center [691, 516] width 12 height 12
click at [691, 430] on img at bounding box center [691, 516] width 12 height 12
click at [596, 430] on icon at bounding box center [602, 516] width 12 height 12
click at [593, 430] on div at bounding box center [602, 516] width 18 height 18
click at [664, 430] on icon at bounding box center [666, 516] width 12 height 12
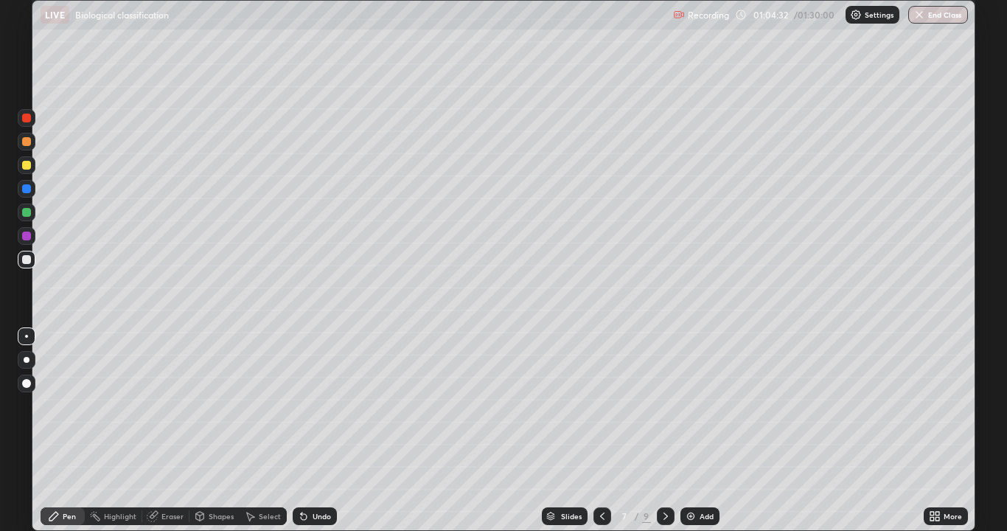
click at [660, 430] on icon at bounding box center [666, 516] width 12 height 12
click at [663, 430] on icon at bounding box center [665, 515] width 4 height 7
click at [689, 430] on img at bounding box center [691, 516] width 12 height 12
click at [27, 164] on div at bounding box center [26, 165] width 9 height 9
click at [29, 268] on div at bounding box center [27, 260] width 18 height 24
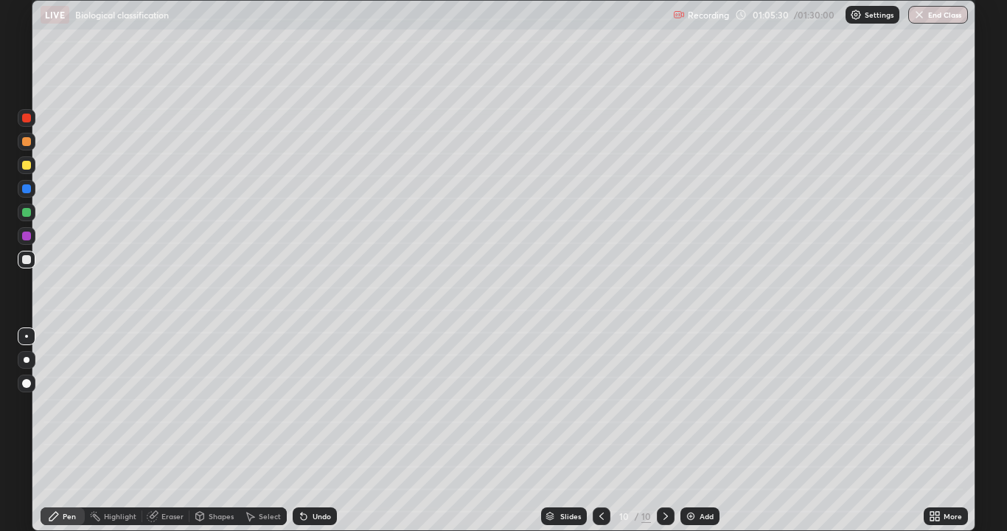
click at [27, 172] on div at bounding box center [27, 165] width 18 height 18
click at [24, 256] on div at bounding box center [26, 259] width 9 height 9
click at [307, 430] on icon at bounding box center [304, 516] width 12 height 12
click at [301, 430] on icon at bounding box center [304, 517] width 6 height 6
click at [303, 430] on icon at bounding box center [304, 516] width 12 height 12
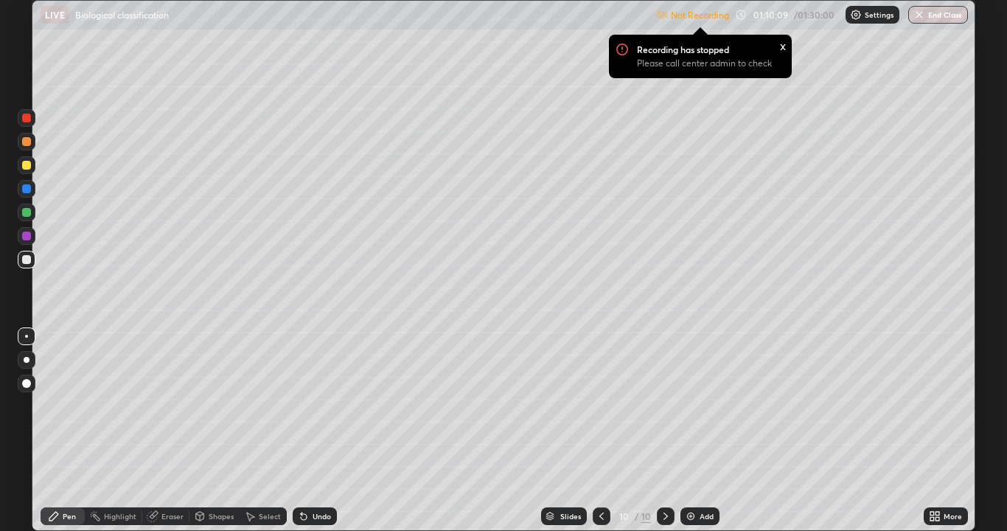
click at [856, 14] on img at bounding box center [856, 15] width 12 height 12
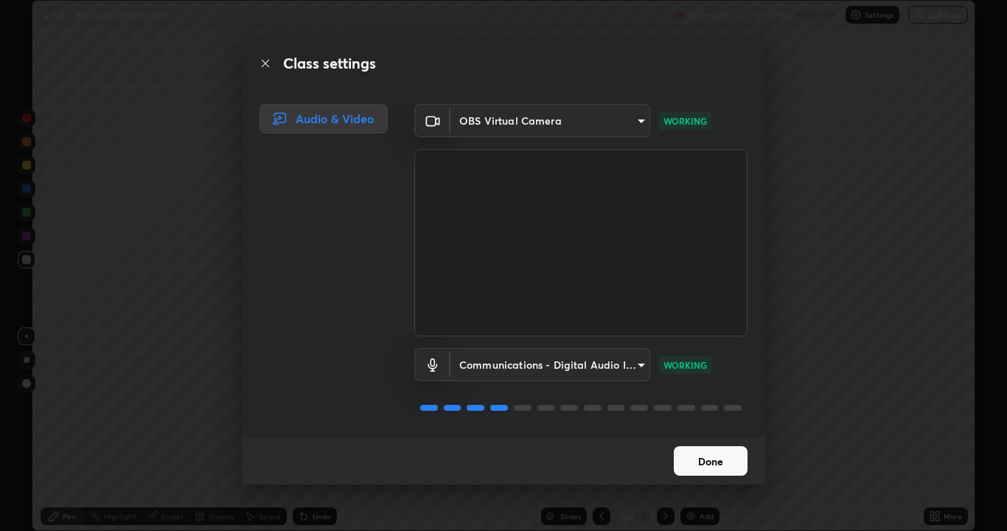
click at [710, 430] on button "Done" at bounding box center [711, 460] width 74 height 29
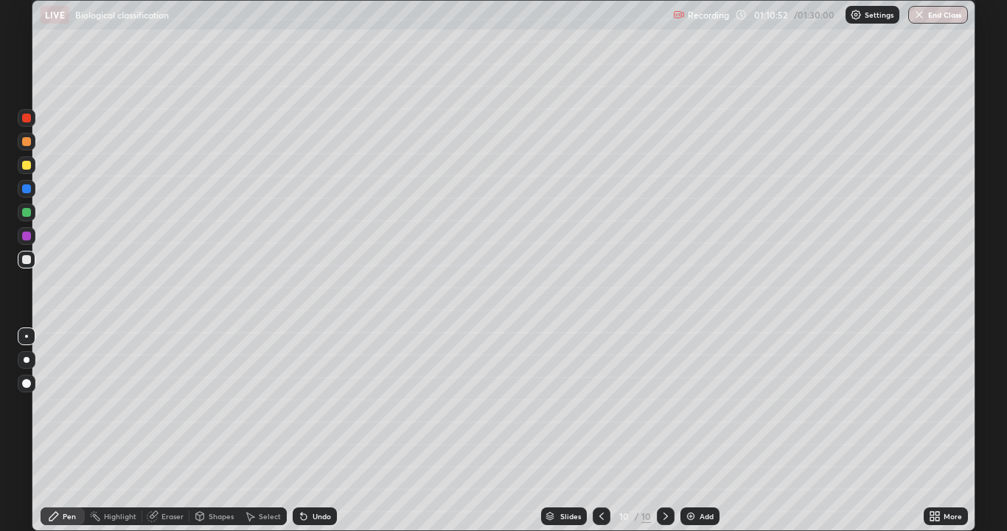
click at [244, 430] on icon at bounding box center [250, 516] width 12 height 12
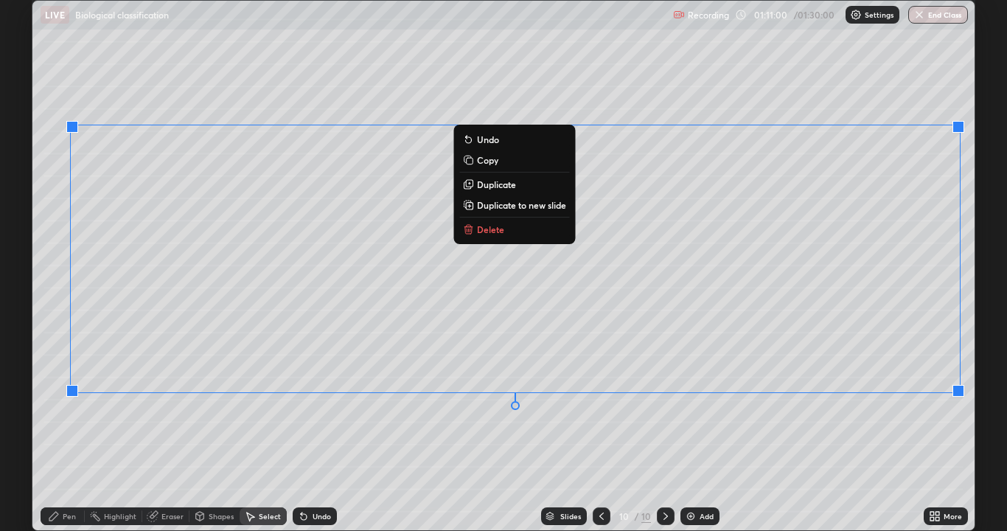
click at [69, 430] on div "Pen" at bounding box center [69, 515] width 13 height 7
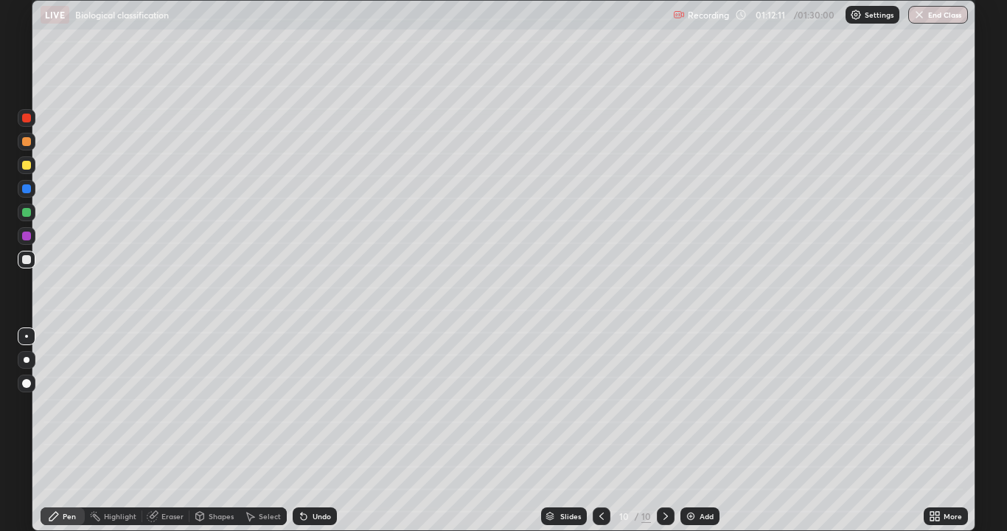
click at [23, 164] on div at bounding box center [26, 165] width 9 height 9
click at [242, 430] on div "Select" at bounding box center [263, 516] width 47 height 18
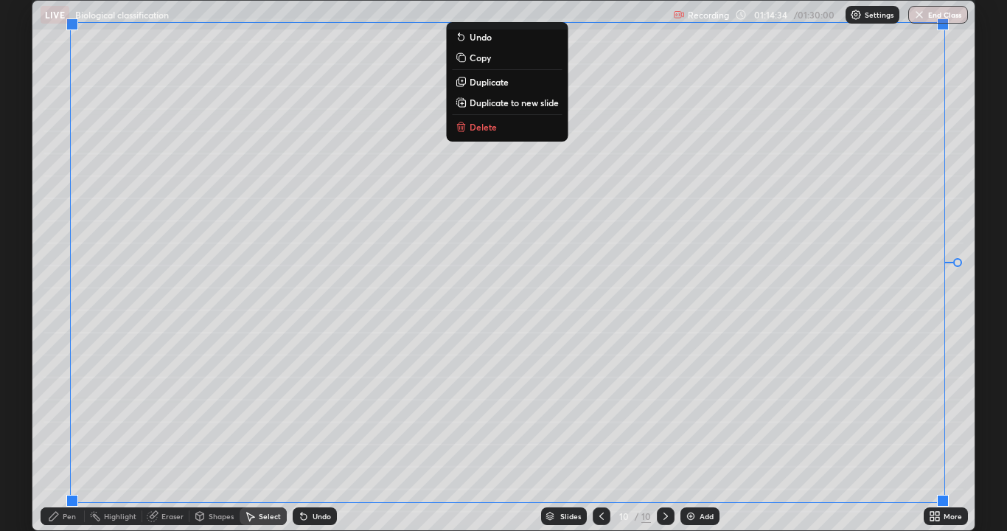
click at [44, 430] on div "0 ° Undo Copy Duplicate Duplicate to new slide Delete" at bounding box center [503, 265] width 942 height 529
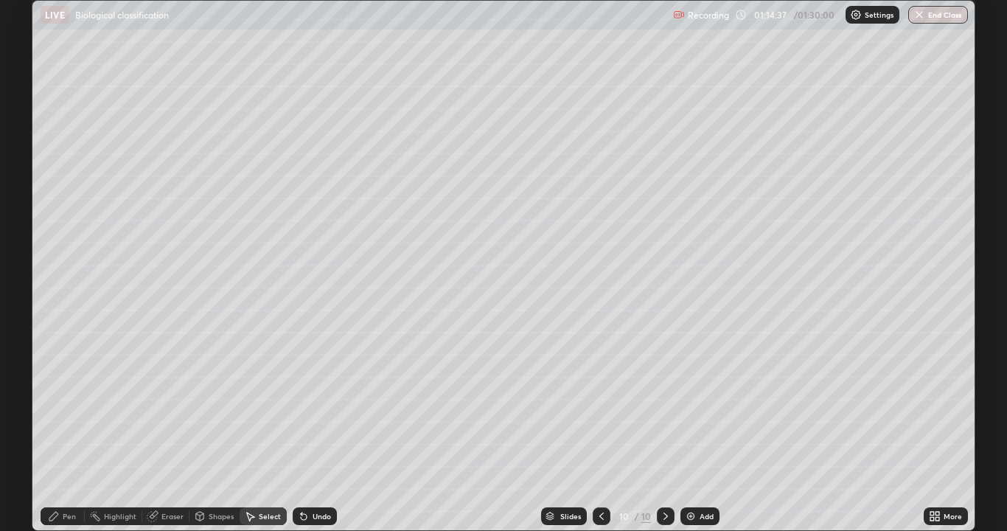
click at [247, 430] on icon at bounding box center [250, 516] width 12 height 12
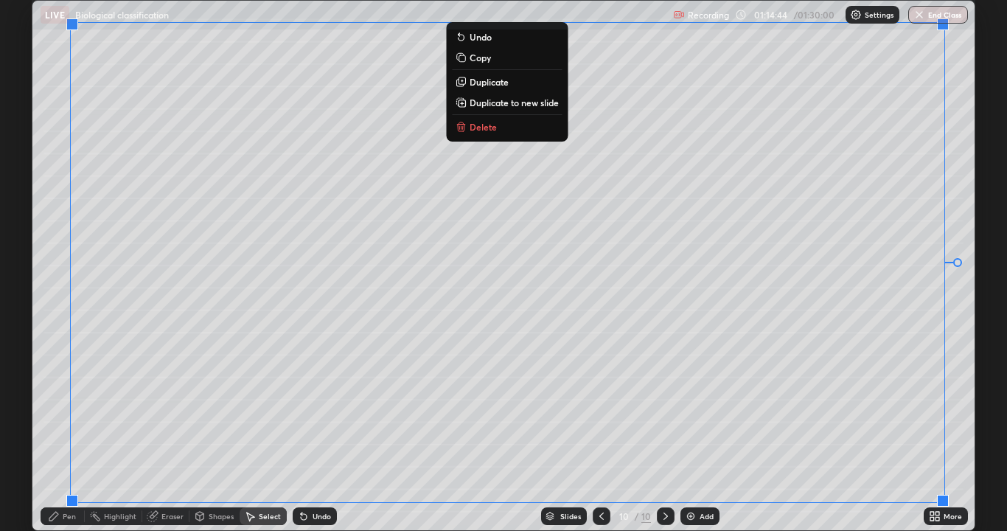
click at [886, 430] on div "0 ° Undo Copy Duplicate Duplicate to new slide Delete" at bounding box center [503, 265] width 942 height 529
click at [775, 430] on div "Slides 10 / 10 Add" at bounding box center [630, 515] width 587 height 29
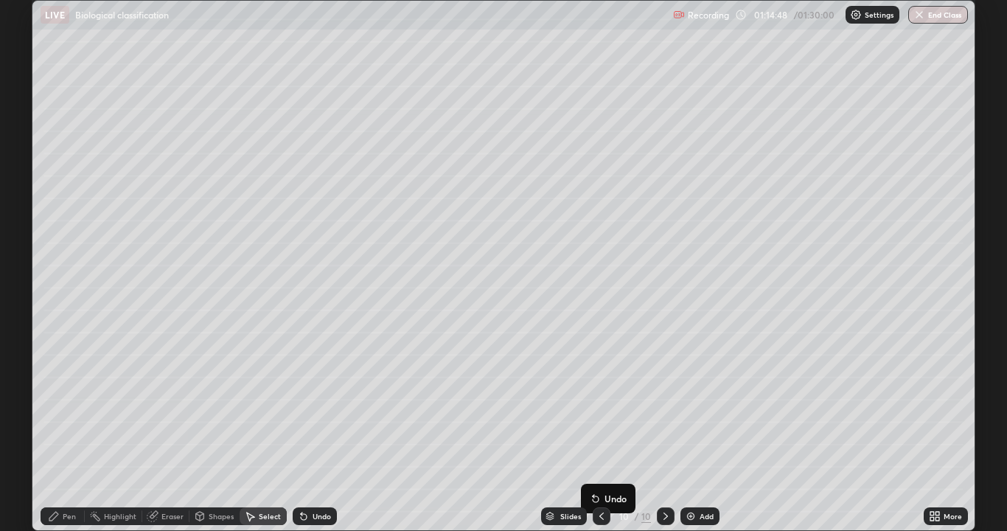
click at [689, 430] on img at bounding box center [691, 516] width 12 height 12
click at [56, 430] on icon at bounding box center [54, 516] width 12 height 12
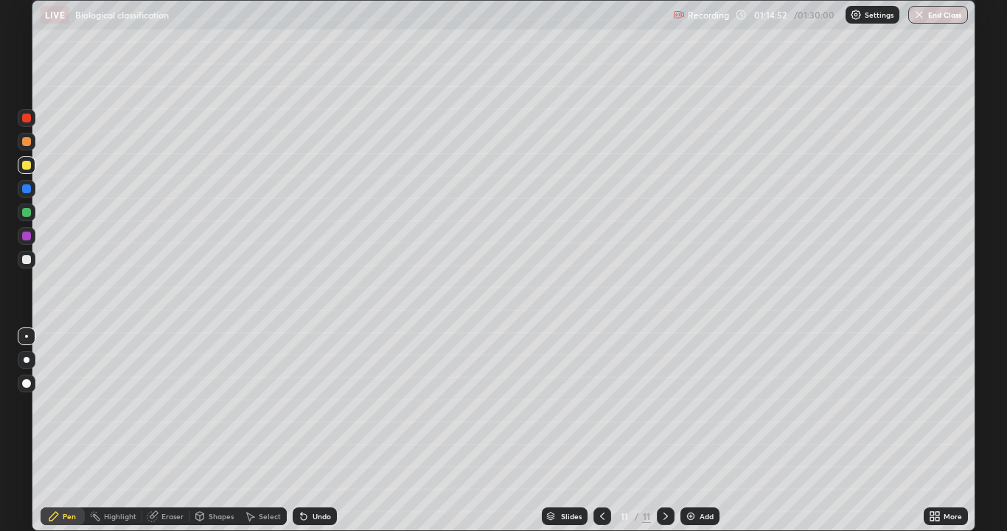
click at [26, 261] on div at bounding box center [26, 259] width 9 height 9
click at [602, 430] on icon at bounding box center [602, 515] width 4 height 7
click at [664, 430] on icon at bounding box center [666, 516] width 12 height 12
click at [27, 171] on div at bounding box center [27, 165] width 18 height 18
click at [24, 259] on div at bounding box center [26, 259] width 9 height 9
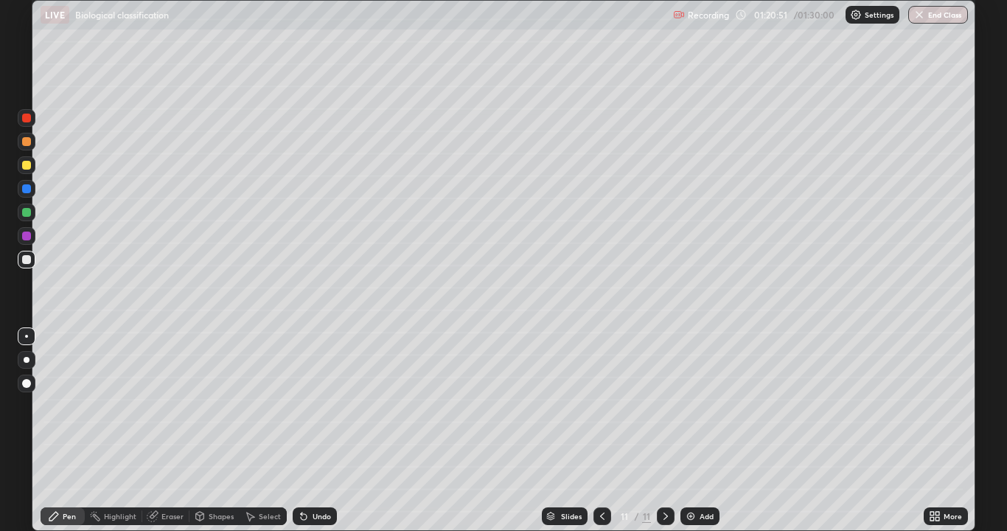
click at [301, 430] on icon at bounding box center [304, 517] width 6 height 6
click at [26, 256] on div at bounding box center [26, 259] width 9 height 9
click at [25, 166] on div at bounding box center [26, 165] width 9 height 9
click at [27, 259] on div at bounding box center [26, 259] width 9 height 9
click at [25, 164] on div at bounding box center [26, 165] width 9 height 9
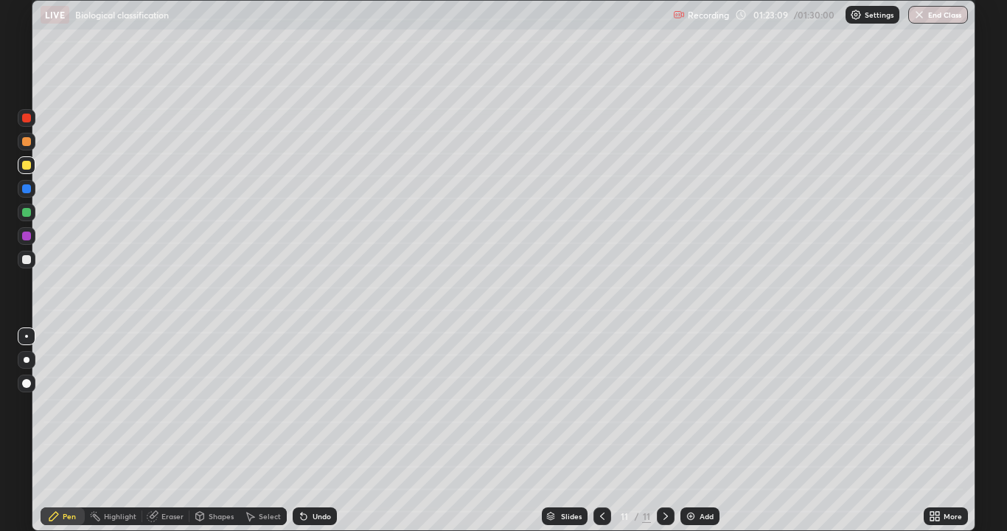
click at [29, 262] on div at bounding box center [26, 259] width 9 height 9
click at [301, 430] on icon at bounding box center [304, 517] width 6 height 6
click at [300, 430] on icon at bounding box center [304, 516] width 12 height 12
click at [248, 430] on icon at bounding box center [251, 516] width 8 height 9
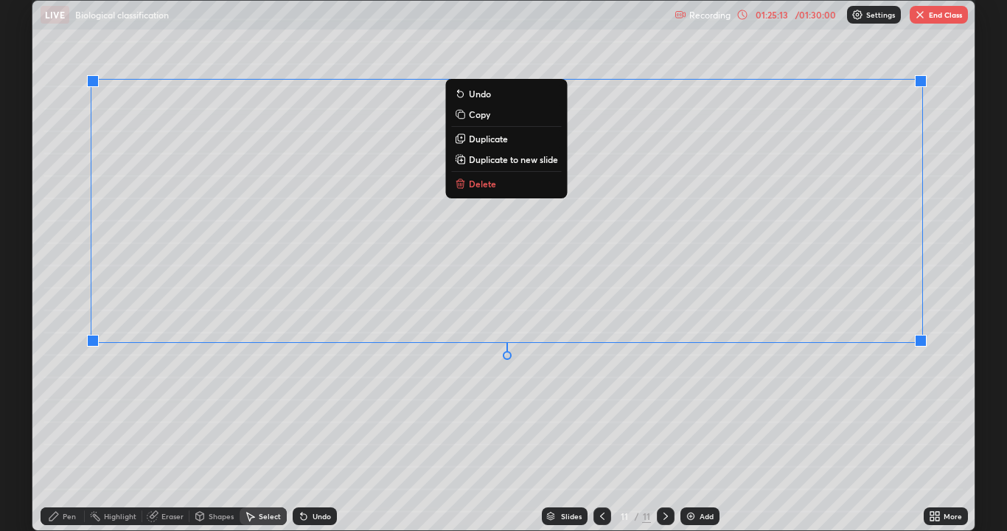
click at [63, 430] on div "Pen" at bounding box center [69, 515] width 13 height 7
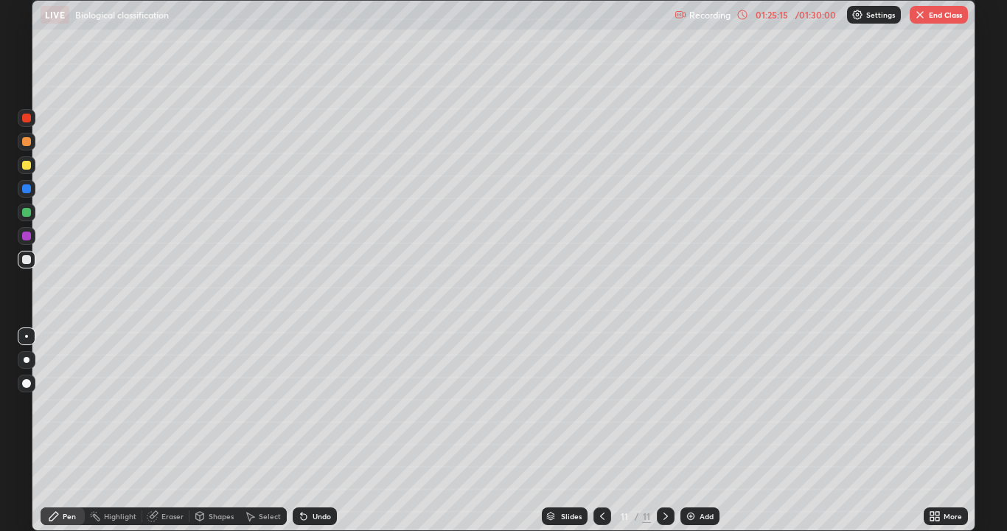
click at [30, 168] on div at bounding box center [27, 165] width 18 height 18
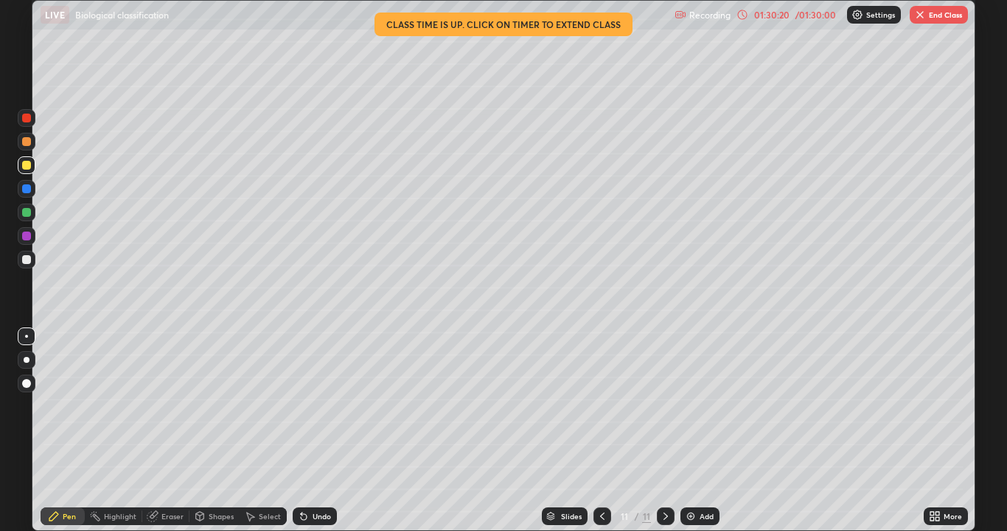
click at [941, 17] on button "End Class" at bounding box center [938, 15] width 58 height 18
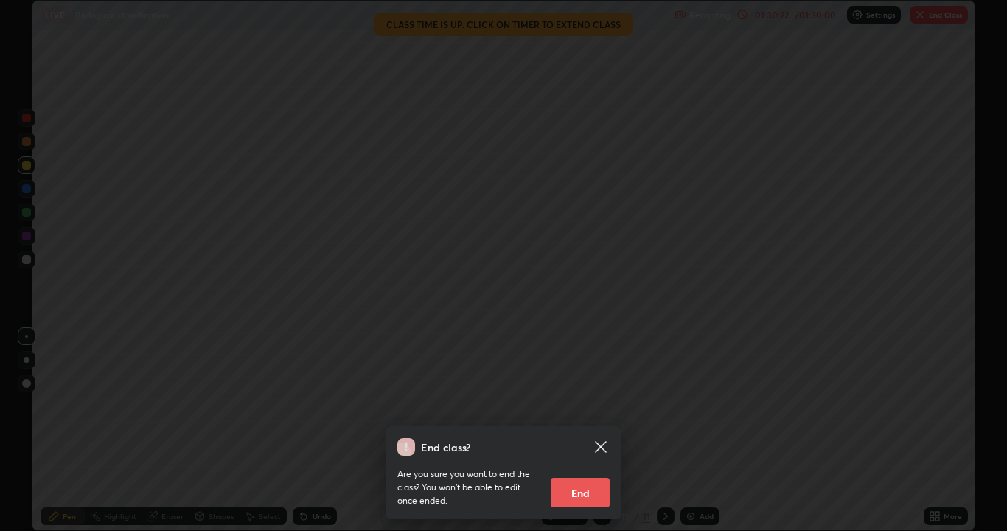
click at [589, 430] on button "End" at bounding box center [580, 492] width 59 height 29
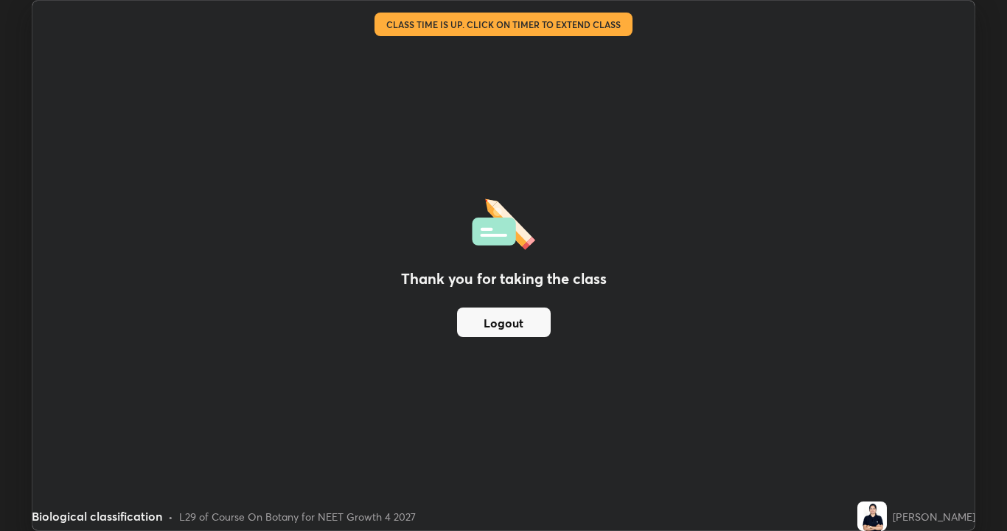
click at [530, 320] on button "Logout" at bounding box center [504, 321] width 94 height 29
click at [887, 430] on img at bounding box center [871, 515] width 29 height 29
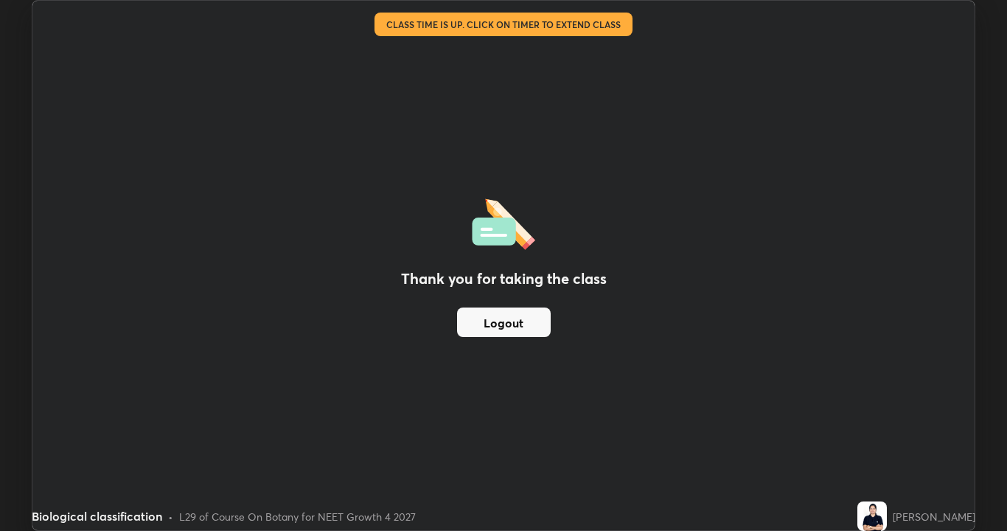
click at [517, 315] on button "Logout" at bounding box center [504, 321] width 94 height 29
click at [497, 327] on button "Logout" at bounding box center [504, 321] width 94 height 29
click at [500, 324] on button "Logout" at bounding box center [504, 321] width 94 height 29
click at [495, 322] on button "Logout" at bounding box center [504, 321] width 94 height 29
click at [502, 320] on button "Logout" at bounding box center [504, 321] width 94 height 29
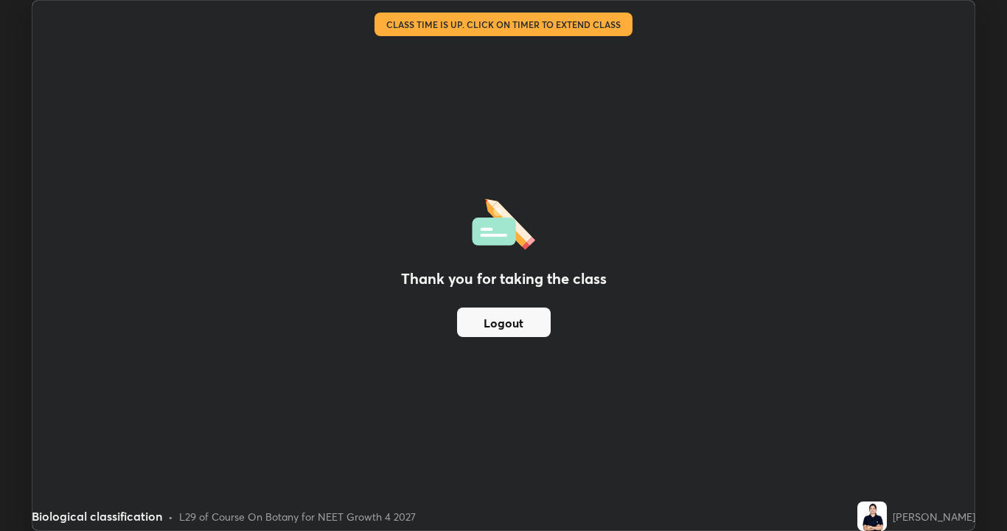
click at [503, 322] on button "Logout" at bounding box center [504, 321] width 94 height 29
click at [509, 324] on button "Logout" at bounding box center [504, 321] width 94 height 29
click at [887, 430] on img at bounding box center [871, 515] width 29 height 29
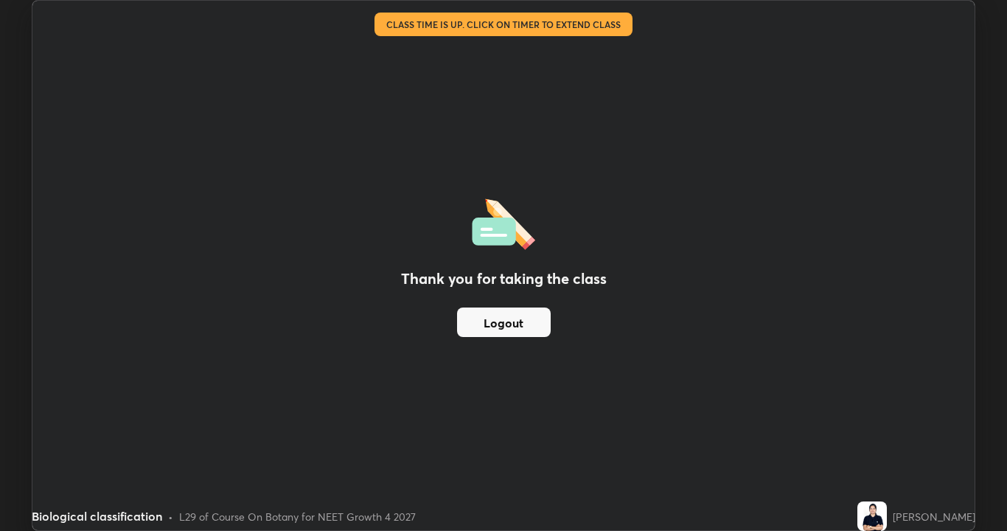
click at [887, 430] on img at bounding box center [871, 515] width 29 height 29
click at [224, 430] on div "L29 of Course On Botany for NEET Growth 4 2027" at bounding box center [297, 516] width 237 height 15
click at [221, 430] on div "L29 of Course On Botany for NEET Growth 4 2027" at bounding box center [297, 516] width 237 height 15
click at [223, 430] on div "L29 of Course On Botany for NEET Growth 4 2027" at bounding box center [297, 516] width 237 height 15
click at [482, 320] on button "Logout" at bounding box center [504, 321] width 94 height 29
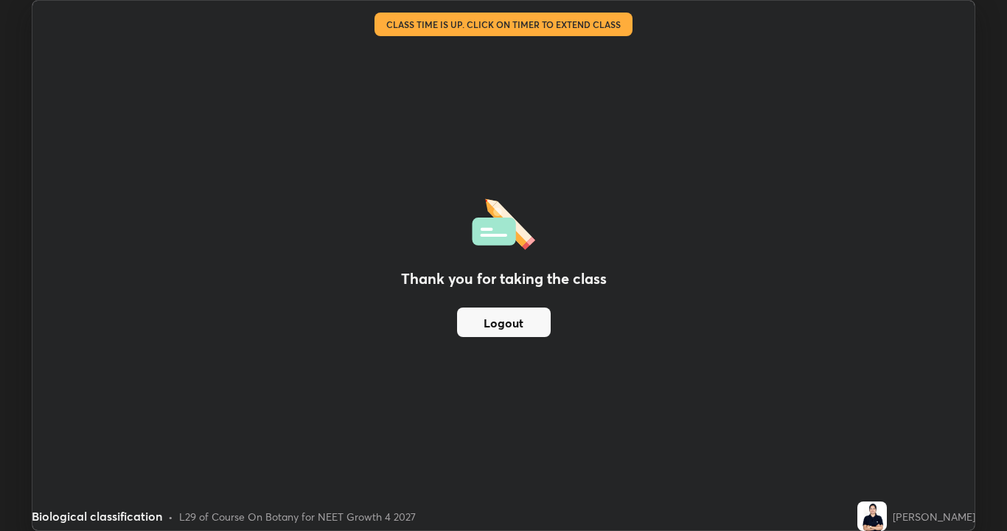
click at [492, 327] on button "Logout" at bounding box center [504, 321] width 94 height 29
click at [490, 326] on button "Logout" at bounding box center [504, 321] width 94 height 29
click at [489, 324] on button "Logout" at bounding box center [504, 321] width 94 height 29
click at [487, 320] on button "Logout" at bounding box center [504, 321] width 94 height 29
click at [488, 319] on button "Logout" at bounding box center [504, 321] width 94 height 29
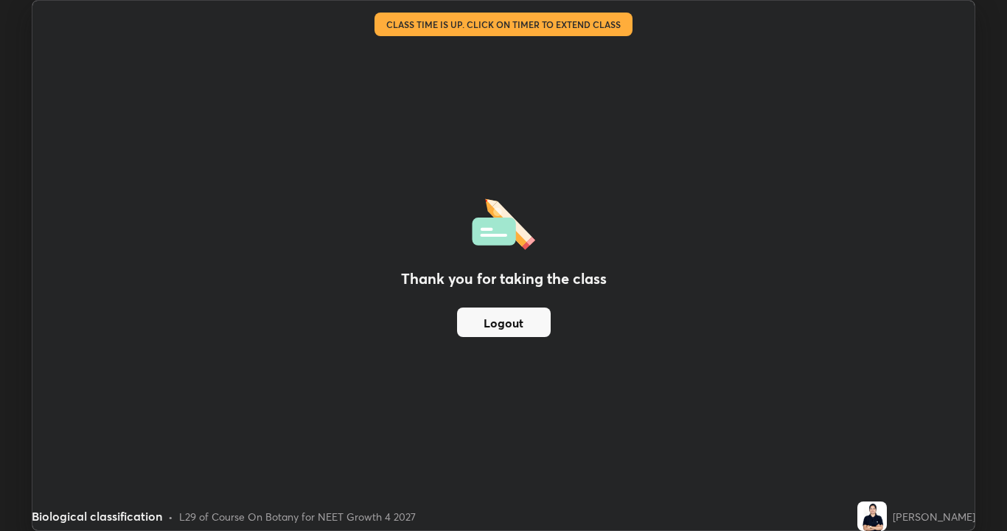
click at [401, 27] on div "Biological classification" at bounding box center [406, 14] width 730 height 29
click at [395, 21] on div "Biological classification" at bounding box center [406, 14] width 730 height 29
click at [397, 21] on div "Biological classification" at bounding box center [406, 14] width 730 height 29
click at [396, 22] on div "Biological classification" at bounding box center [406, 14] width 730 height 29
click at [497, 317] on button "Logout" at bounding box center [504, 321] width 94 height 29
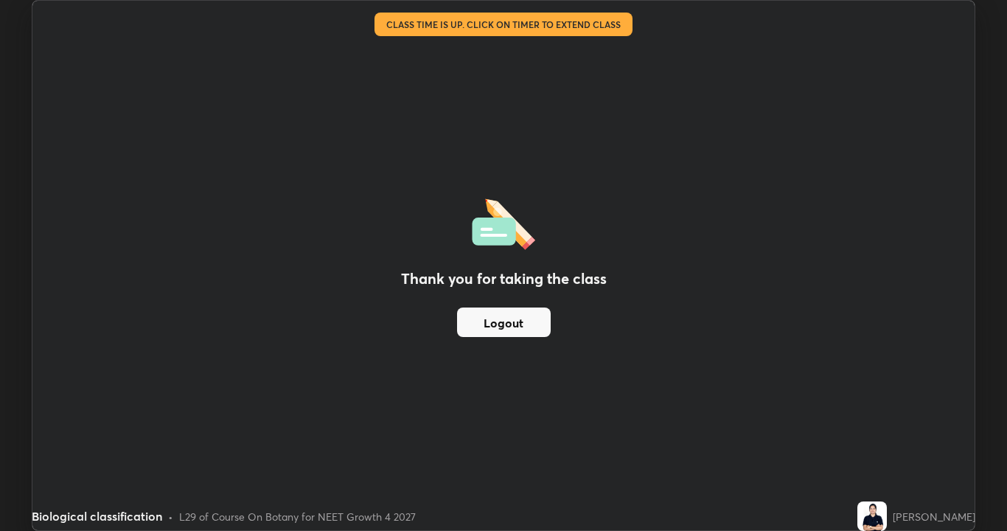
click at [497, 321] on button "Logout" at bounding box center [504, 321] width 94 height 29
click at [495, 319] on button "Logout" at bounding box center [504, 321] width 94 height 29
click at [495, 321] on button "Logout" at bounding box center [504, 321] width 94 height 29
click at [492, 320] on button "Logout" at bounding box center [504, 321] width 94 height 29
click at [497, 320] on button "Logout" at bounding box center [504, 321] width 94 height 29
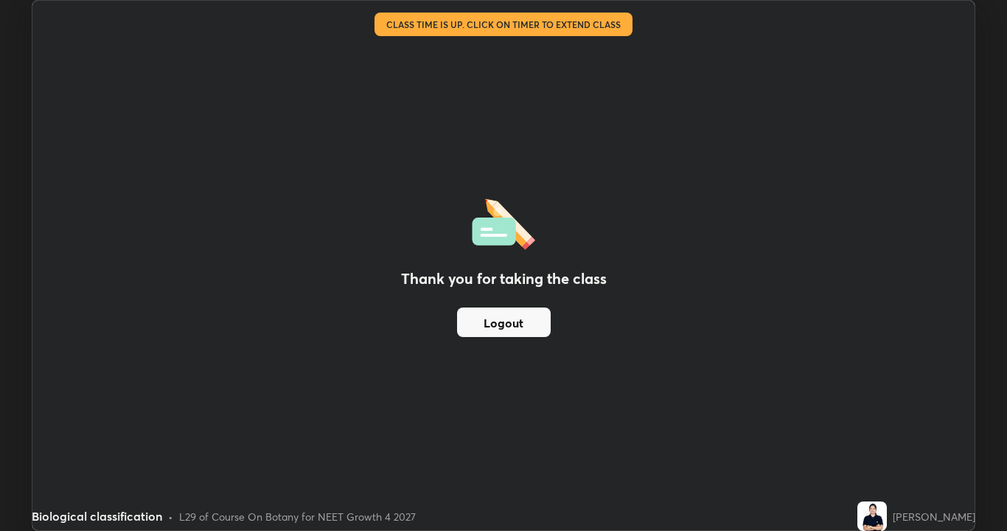
click at [500, 320] on button "Logout" at bounding box center [504, 321] width 94 height 29
click at [499, 320] on button "Logout" at bounding box center [504, 321] width 94 height 29
click at [492, 326] on button "Logout" at bounding box center [504, 321] width 94 height 29
click at [486, 323] on button "Logout" at bounding box center [504, 321] width 94 height 29
click at [486, 321] on button "Logout" at bounding box center [504, 321] width 94 height 29
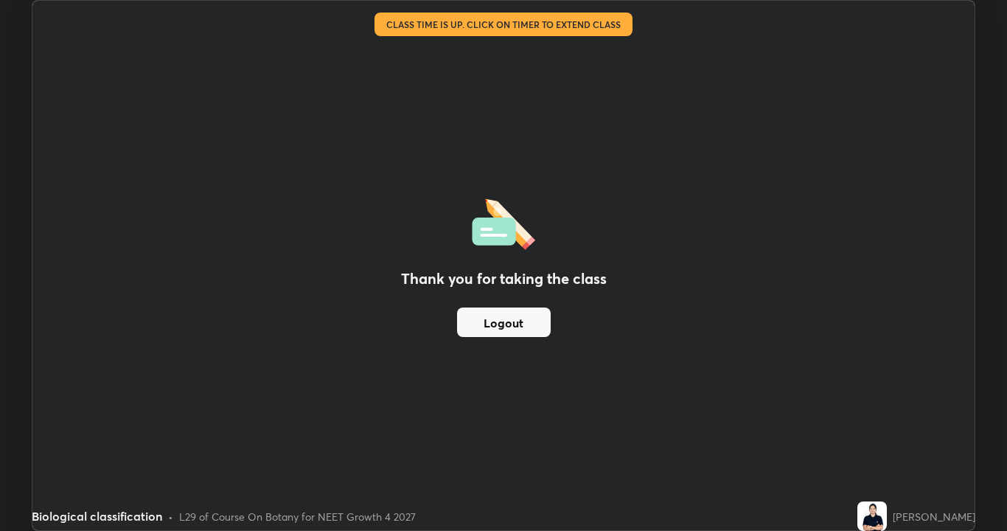
click at [486, 317] on button "Logout" at bounding box center [504, 321] width 94 height 29
click at [463, 279] on h2 "Thank you for taking the class" at bounding box center [504, 279] width 206 height 22
click at [451, 275] on h2 "Thank you for taking the class" at bounding box center [504, 279] width 206 height 22
click at [420, 27] on div "Biological classification" at bounding box center [406, 14] width 730 height 29
click at [419, 25] on div "Biological classification" at bounding box center [406, 14] width 730 height 29
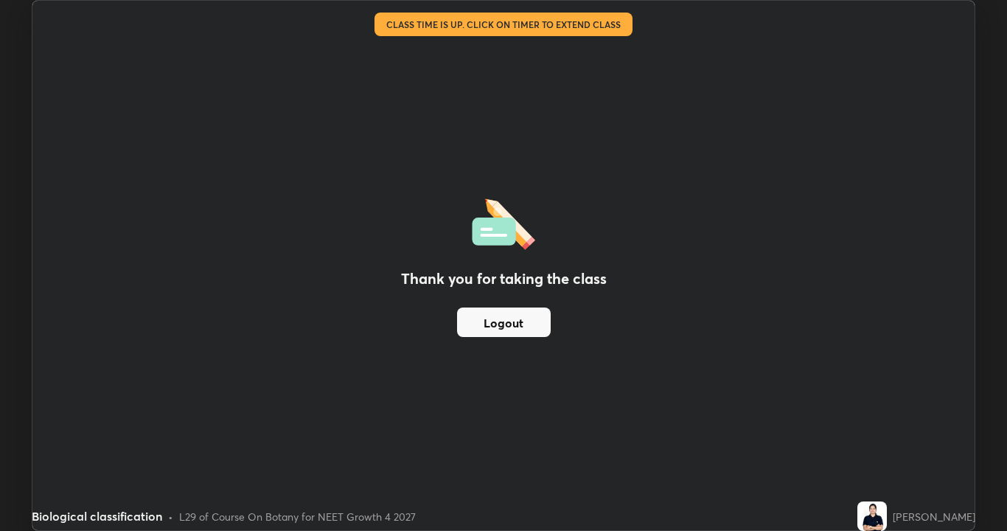
click at [689, 319] on div "Thank you for taking the class Logout" at bounding box center [503, 265] width 942 height 529
click at [528, 321] on button "Logout" at bounding box center [504, 321] width 94 height 29
click at [514, 325] on button "Logout" at bounding box center [504, 321] width 94 height 29
click at [514, 330] on button "Logout" at bounding box center [504, 321] width 94 height 29
click at [517, 329] on button "Logout" at bounding box center [504, 321] width 94 height 29
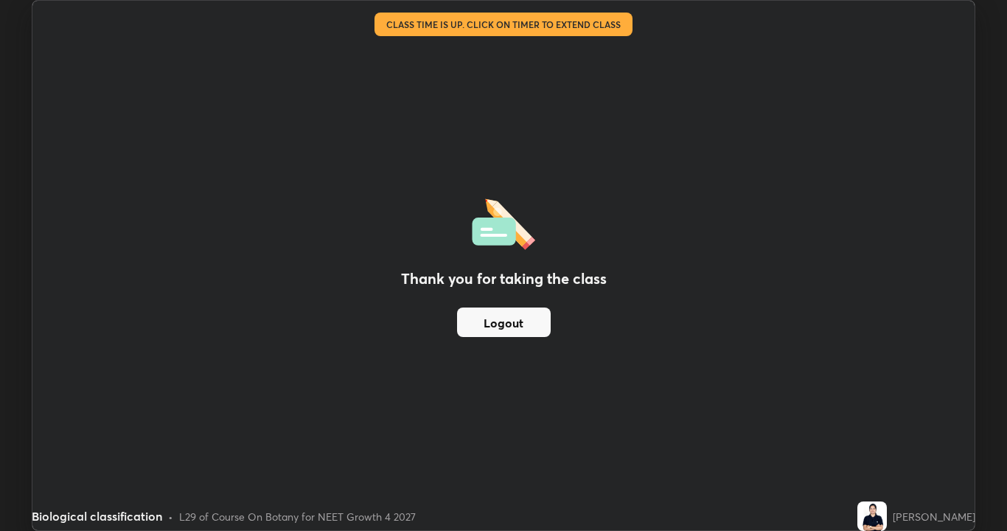
click at [520, 321] on button "Logout" at bounding box center [504, 321] width 94 height 29
click at [516, 325] on button "Logout" at bounding box center [504, 321] width 94 height 29
click at [613, 31] on div "Thank you for taking the class Logout" at bounding box center [503, 265] width 942 height 529
click at [613, 24] on div "Biological classification" at bounding box center [406, 14] width 730 height 29
click at [613, 22] on div "Biological classification" at bounding box center [406, 14] width 730 height 29
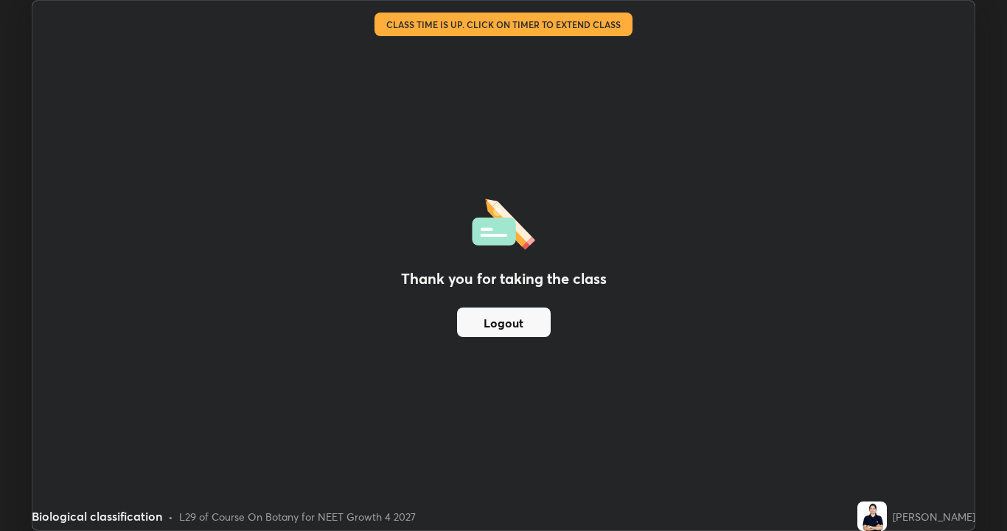
click at [614, 21] on div "Biological classification" at bounding box center [406, 14] width 730 height 29
click at [610, 21] on div "Biological classification" at bounding box center [406, 14] width 730 height 29
click at [603, 26] on div "Biological classification" at bounding box center [406, 14] width 730 height 29
click at [514, 326] on button "Logout" at bounding box center [504, 321] width 94 height 29
click at [504, 318] on button "Logout" at bounding box center [504, 321] width 94 height 29
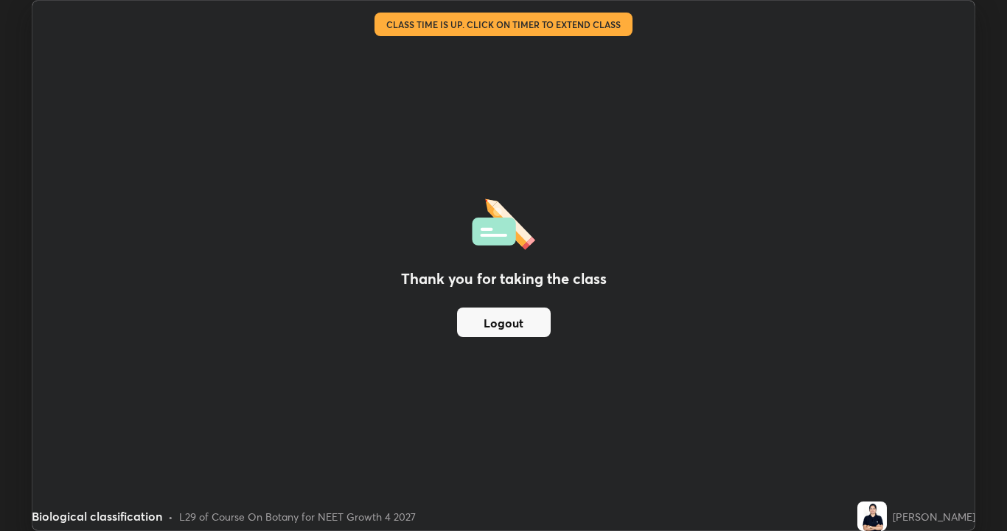
click at [501, 318] on button "Logout" at bounding box center [504, 321] width 94 height 29
click at [390, 430] on div "L29 of Course On Botany for NEET Growth 4 2027" at bounding box center [297, 516] width 237 height 15
click at [384, 430] on div "Biological classification • L29 of Course On Botany for NEET Growth 4 2027" at bounding box center [442, 515] width 820 height 29
click at [379, 430] on div "Biological classification • L29 of Course On Botany for NEET Growth 4 2027" at bounding box center [442, 515] width 820 height 29
click at [377, 430] on div "L29 of Course On Botany for NEET Growth 4 2027" at bounding box center [297, 516] width 237 height 15
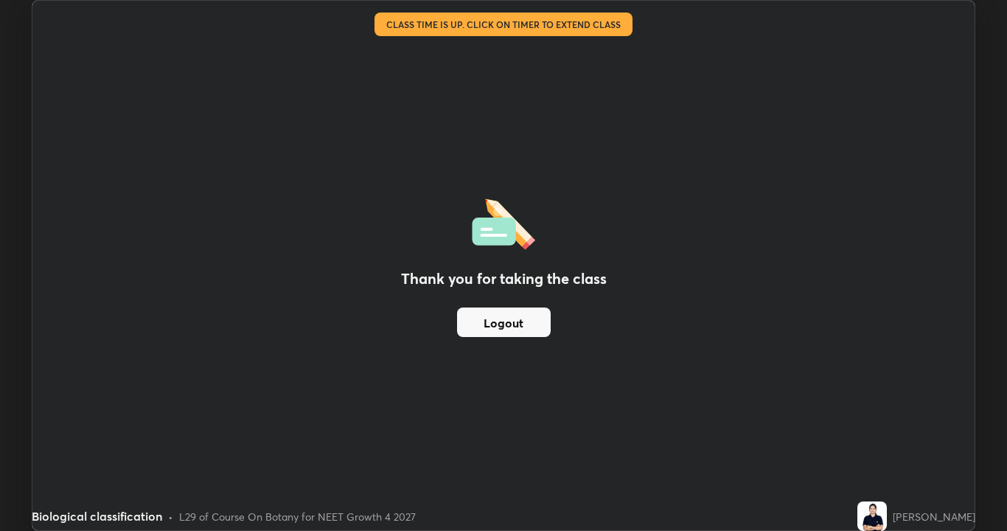
click at [385, 430] on div "L29 of Course On Botany for NEET Growth 4 2027" at bounding box center [297, 516] width 237 height 15
click at [388, 430] on div "L29 of Course On Botany for NEET Growth 4 2027" at bounding box center [297, 516] width 237 height 15
click at [387, 430] on div "L29 of Course On Botany for NEET Growth 4 2027" at bounding box center [297, 516] width 237 height 15
